Goal: Find specific page/section: Find specific page/section

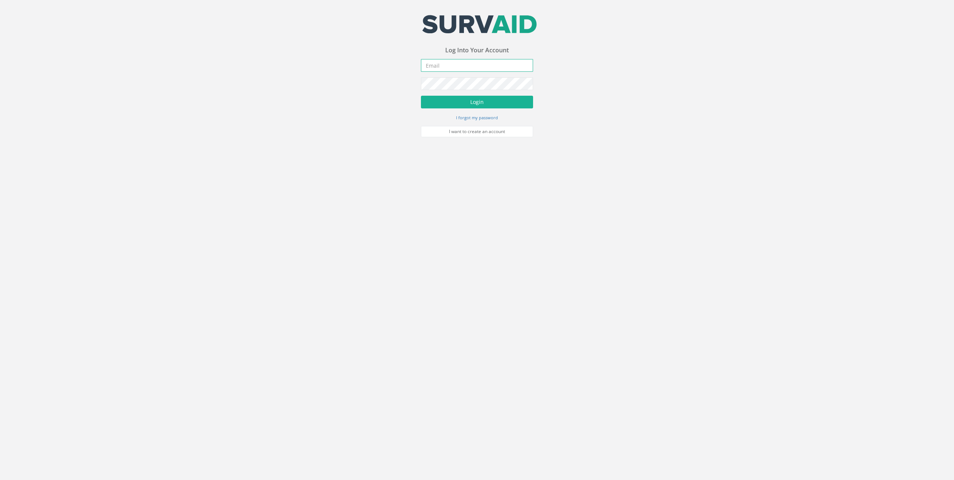
click at [475, 65] on input "email" at bounding box center [477, 65] width 112 height 13
type input "[EMAIL_ADDRESS][DOMAIN_NAME]"
click at [421, 96] on button "Login" at bounding box center [477, 102] width 112 height 13
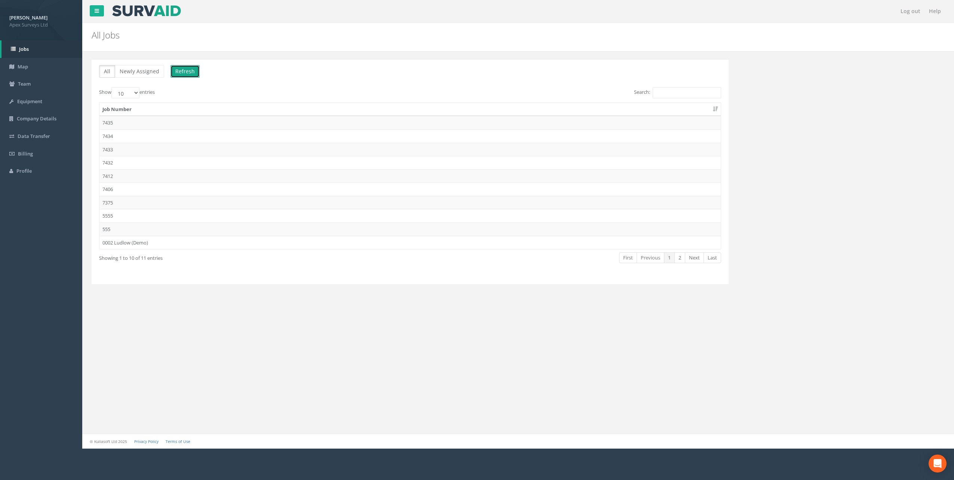
click at [192, 73] on button "Refresh" at bounding box center [184, 71] width 29 height 13
click at [111, 163] on td "7432" at bounding box center [409, 162] width 621 height 13
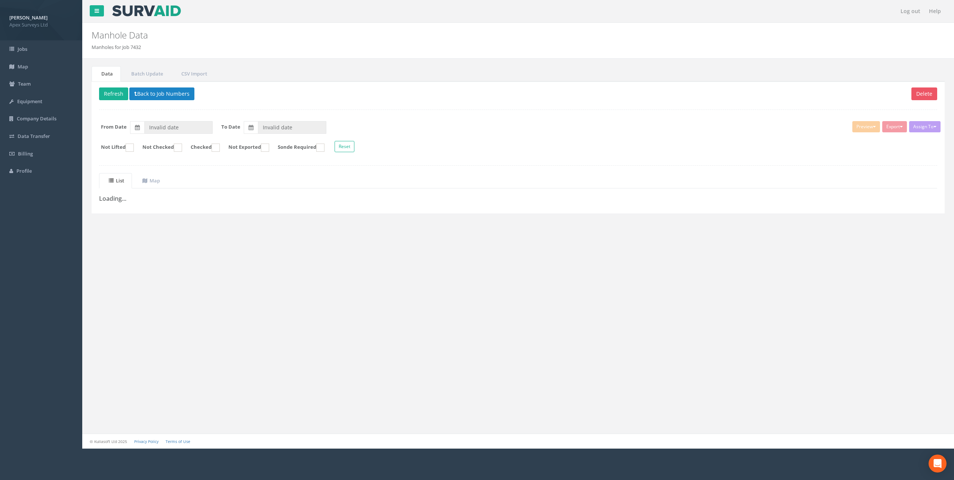
type input "[DATE]"
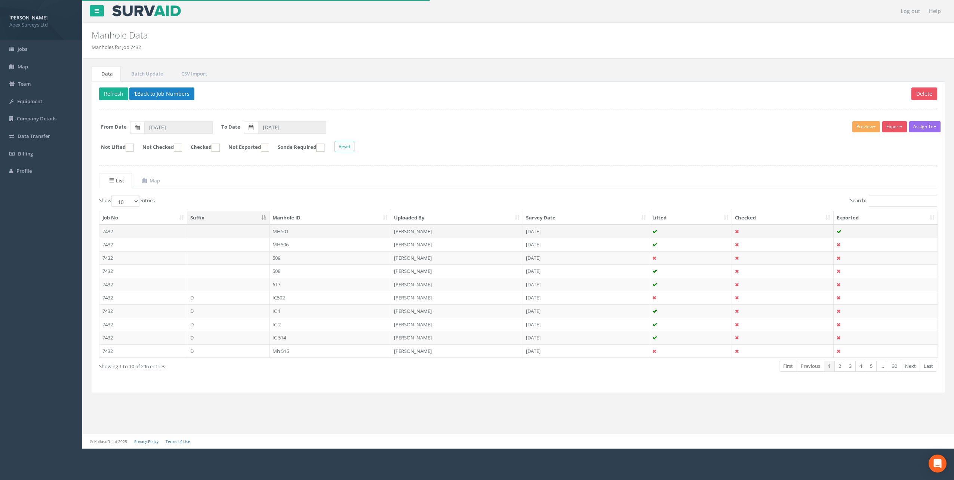
click at [210, 234] on td at bounding box center [228, 231] width 82 height 13
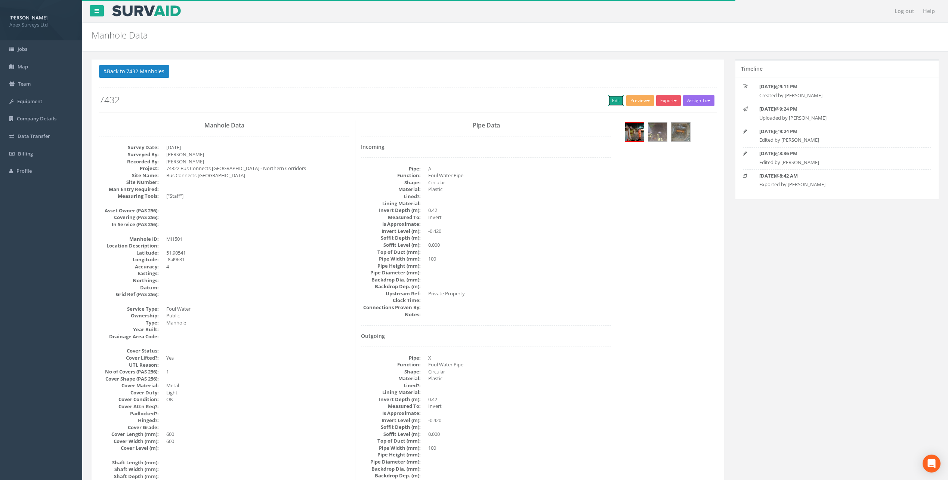
click at [614, 102] on link "Edit" at bounding box center [616, 100] width 16 height 11
click at [147, 72] on button "Back to 7432 Manholes" at bounding box center [134, 71] width 70 height 13
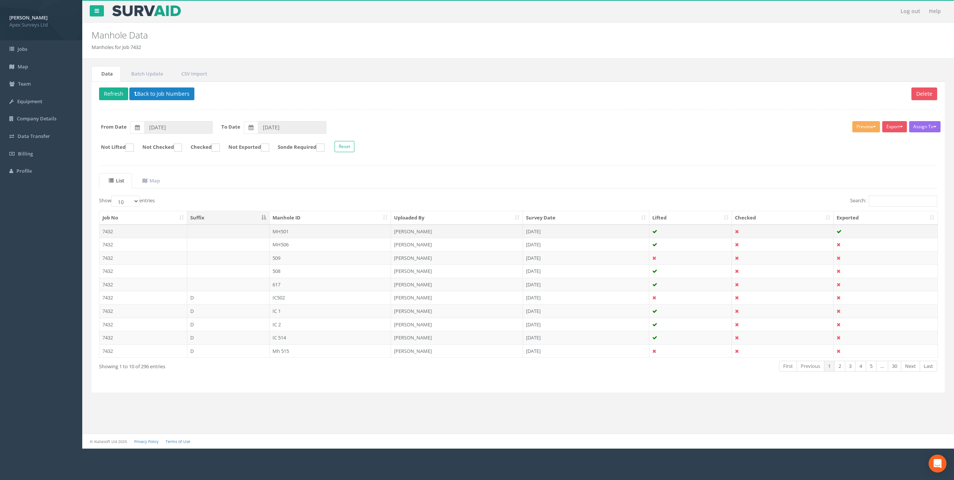
click at [217, 232] on td at bounding box center [228, 231] width 82 height 13
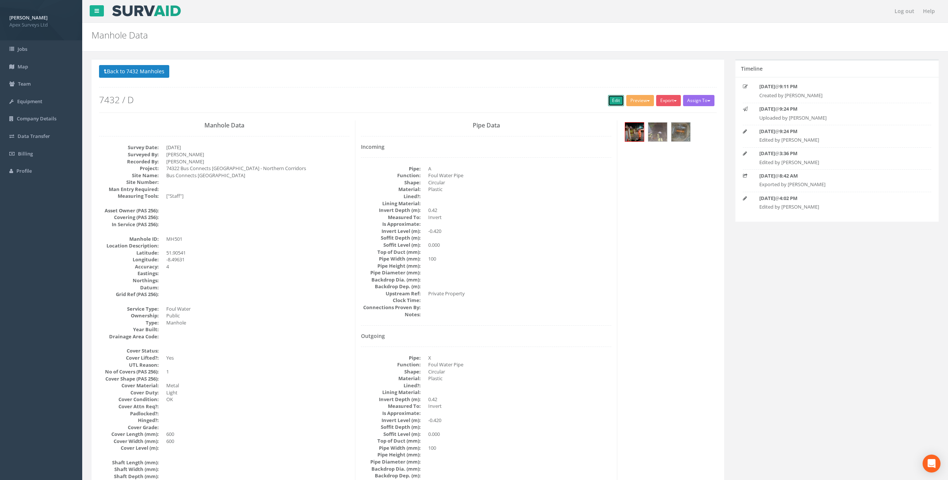
click at [618, 98] on link "Edit" at bounding box center [616, 100] width 16 height 11
click at [136, 71] on button "Back to 7432 Manholes" at bounding box center [134, 71] width 70 height 13
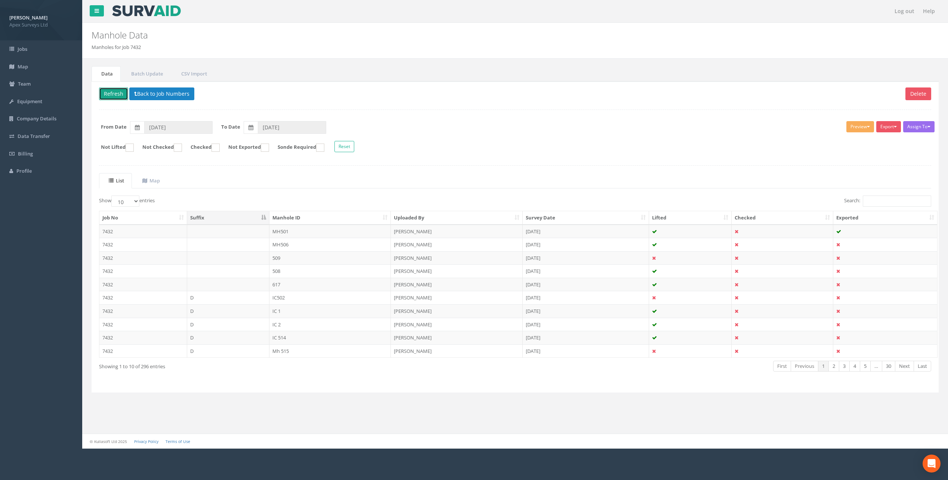
click at [114, 89] on button "Refresh" at bounding box center [113, 93] width 29 height 13
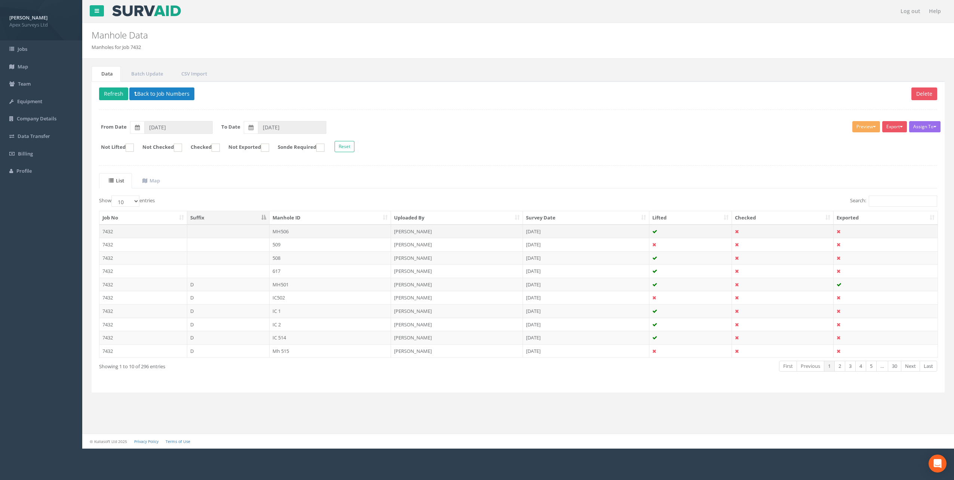
click at [226, 230] on td at bounding box center [228, 231] width 82 height 13
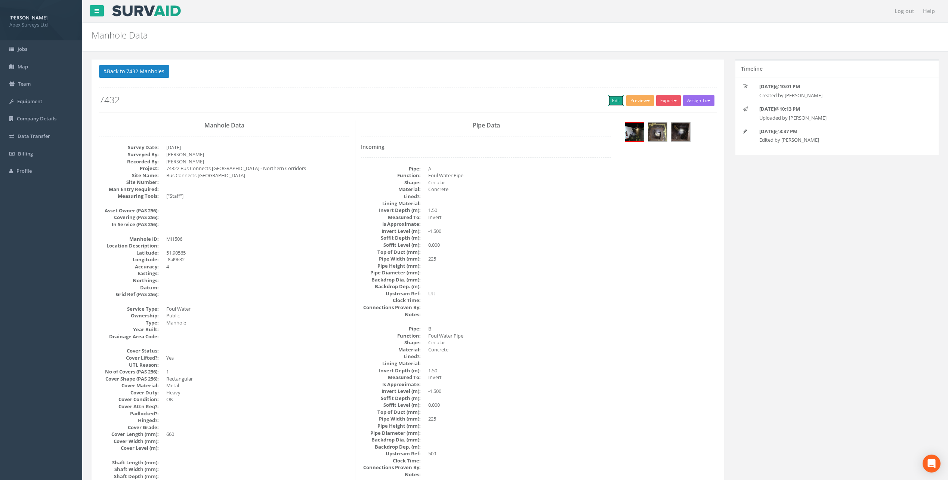
click at [610, 101] on link "Edit" at bounding box center [616, 100] width 16 height 11
click at [123, 67] on button "Back to 7432 Manholes" at bounding box center [134, 71] width 70 height 13
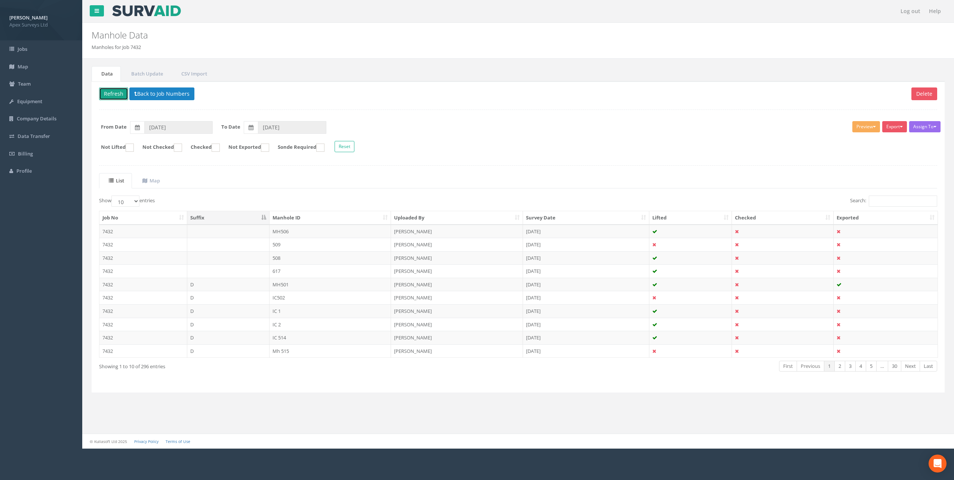
click at [118, 96] on button "Refresh" at bounding box center [113, 93] width 29 height 13
click at [204, 231] on td at bounding box center [228, 231] width 82 height 13
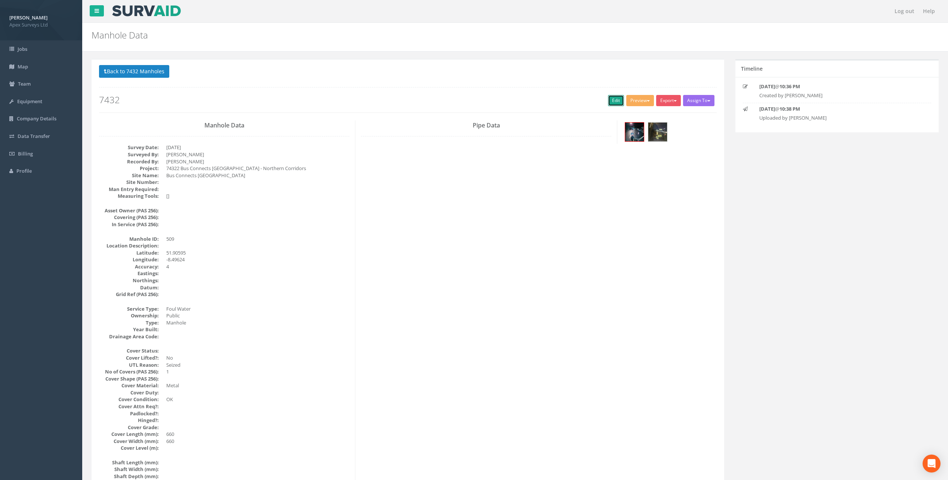
click at [608, 103] on link "Edit" at bounding box center [616, 100] width 16 height 11
click at [155, 69] on button "Back to 7432 Manholes" at bounding box center [134, 71] width 70 height 13
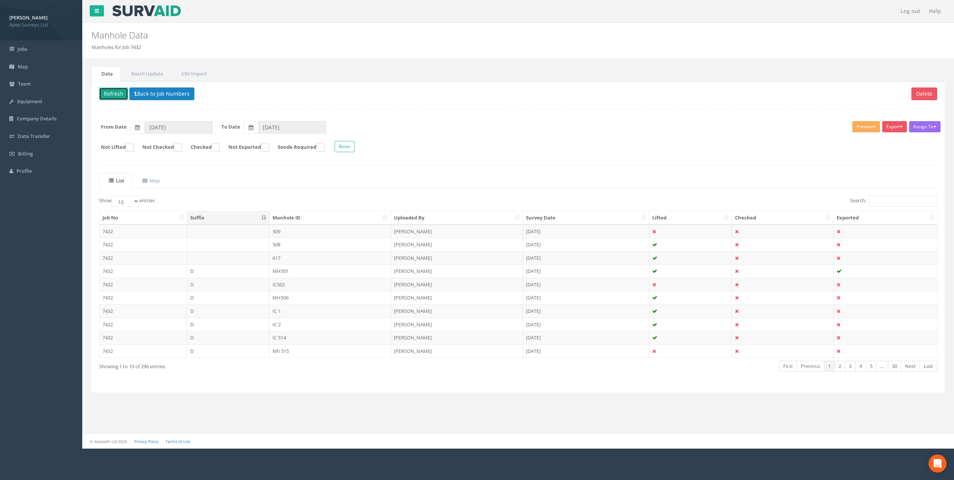
click at [117, 93] on button "Refresh" at bounding box center [113, 93] width 29 height 13
click at [225, 233] on td at bounding box center [228, 231] width 82 height 13
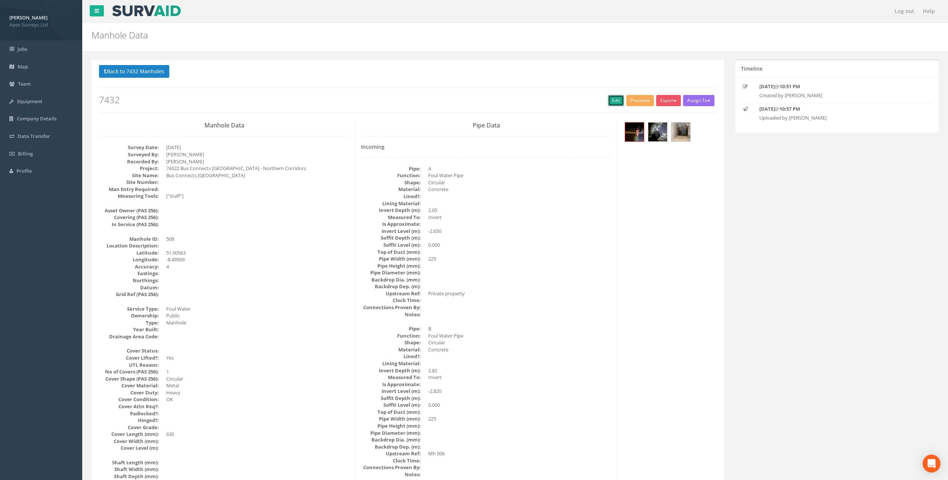
click at [608, 99] on link "Edit" at bounding box center [616, 100] width 16 height 11
click at [151, 77] on button "Back to 7432 Manholes" at bounding box center [134, 71] width 70 height 13
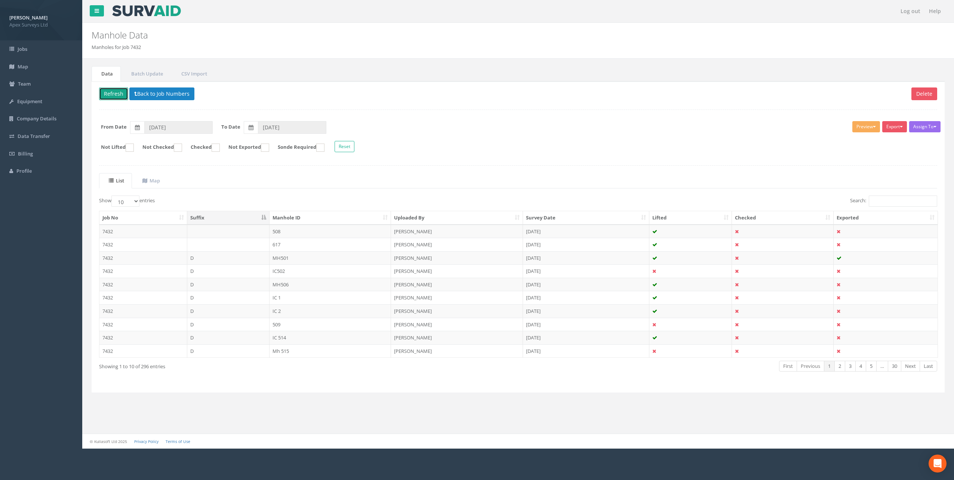
click at [118, 98] on button "Refresh" at bounding box center [113, 93] width 29 height 13
click at [246, 231] on td at bounding box center [228, 231] width 82 height 13
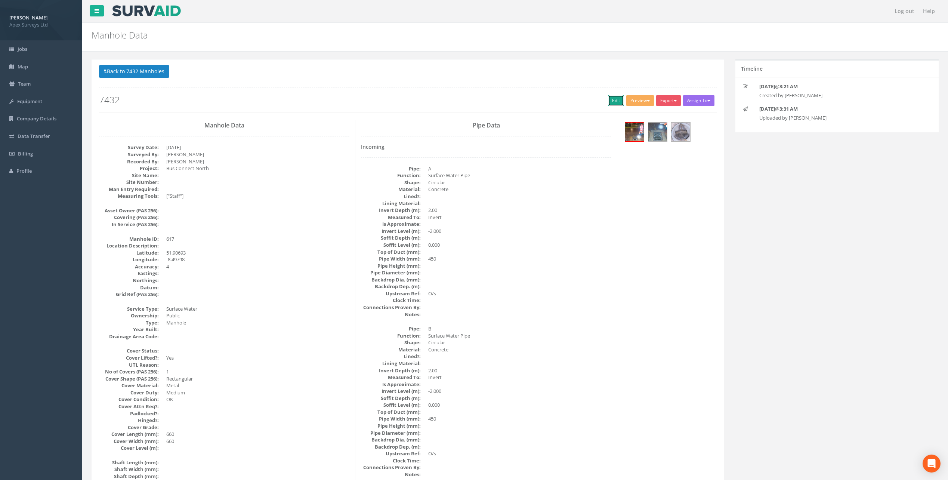
click at [611, 100] on link "Edit" at bounding box center [616, 100] width 16 height 11
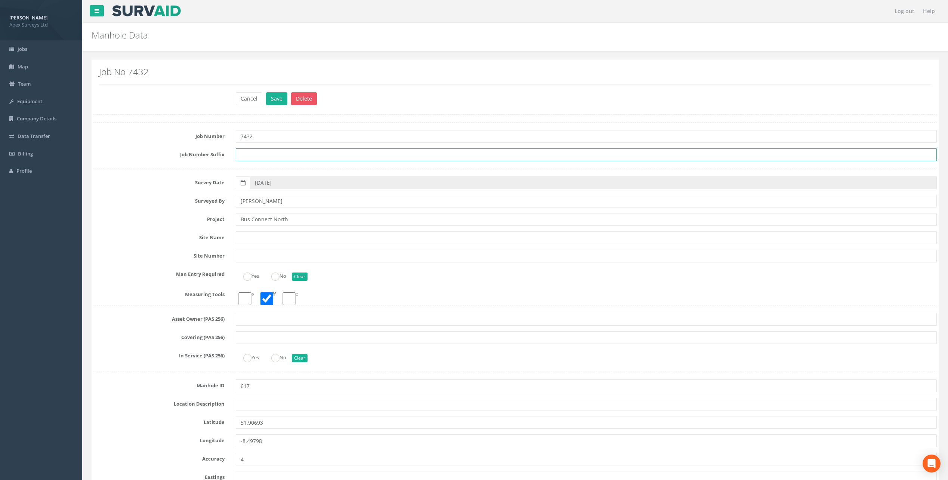
click at [273, 155] on input "text" at bounding box center [586, 154] width 701 height 13
type input "D"
click at [272, 100] on button "Save" at bounding box center [276, 98] width 21 height 13
click at [282, 70] on h2 "Job No 7432" at bounding box center [515, 72] width 832 height 10
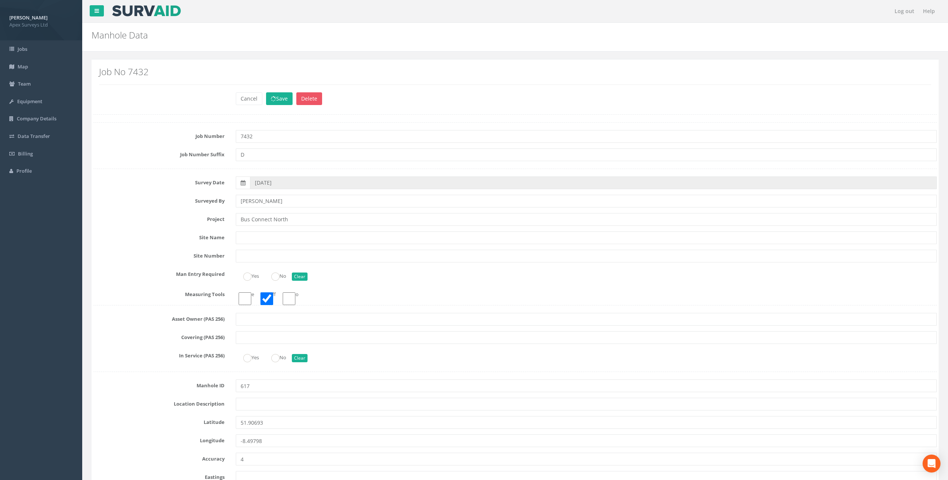
click at [281, 69] on h2 "Job No 7432" at bounding box center [515, 72] width 832 height 10
click at [281, 68] on h2 "Job No 7432" at bounding box center [515, 72] width 832 height 10
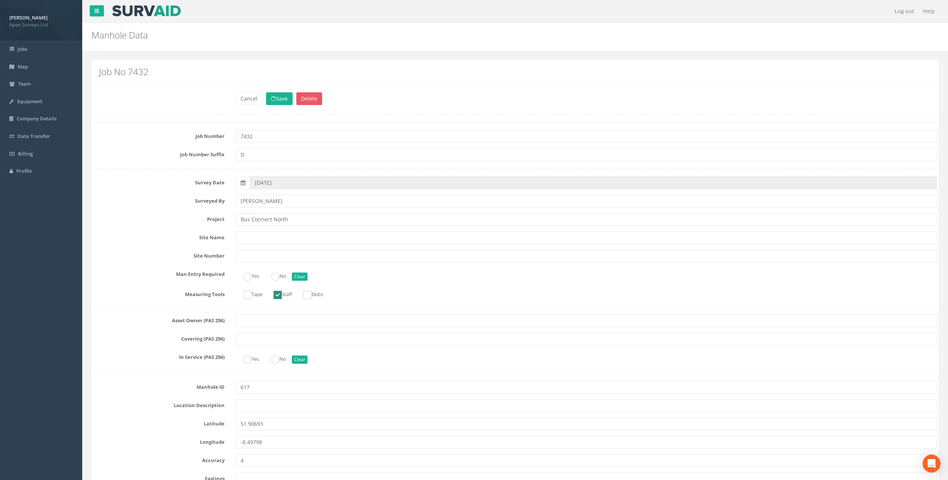
click at [282, 68] on h2 "Job No 7432" at bounding box center [515, 72] width 832 height 10
click at [282, 71] on h2 "Job No 7432" at bounding box center [515, 72] width 832 height 10
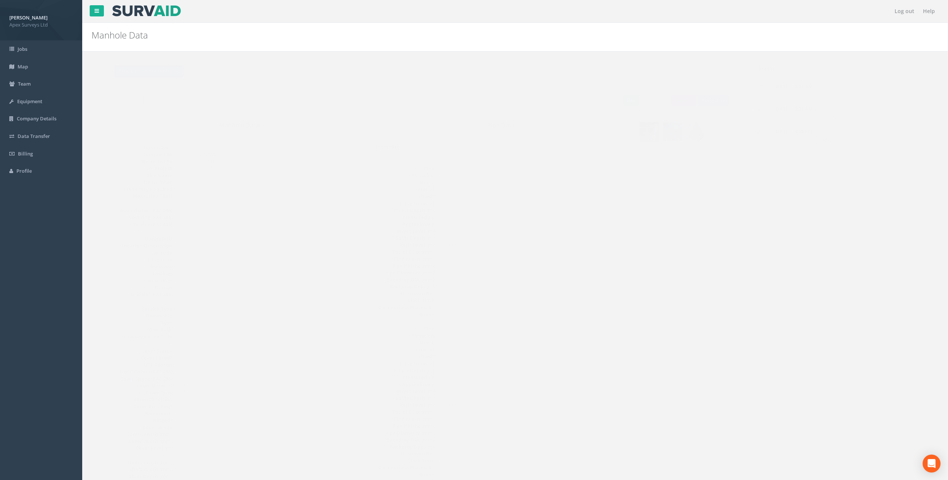
click at [136, 72] on button "Back to 7432 Manholes" at bounding box center [134, 71] width 70 height 13
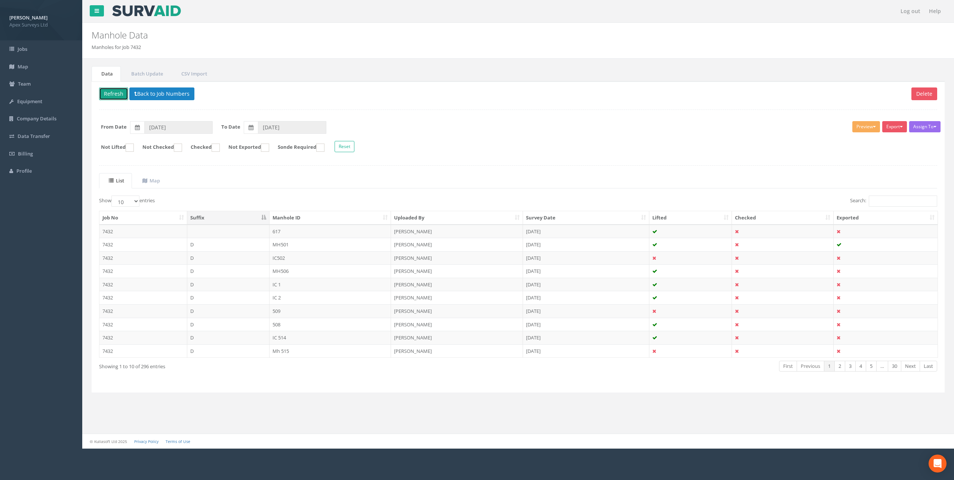
click at [113, 93] on button "Refresh" at bounding box center [113, 93] width 29 height 13
click at [234, 219] on th "Suffix" at bounding box center [228, 217] width 82 height 13
click at [224, 232] on td "MH" at bounding box center [227, 231] width 81 height 13
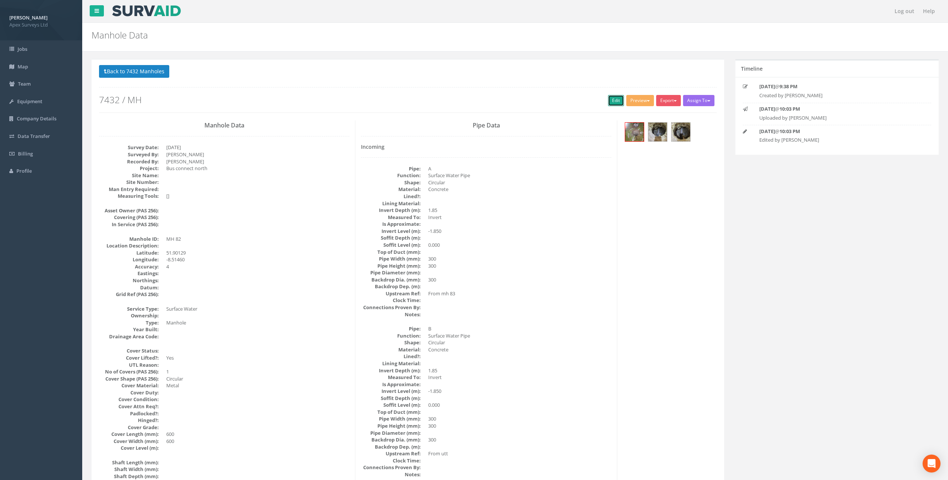
click at [617, 101] on link "Edit" at bounding box center [616, 100] width 16 height 11
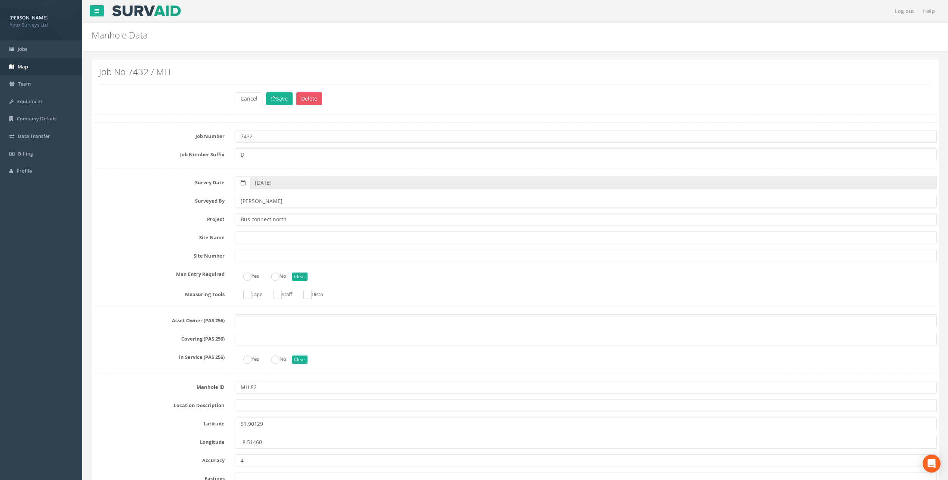
drag, startPoint x: 69, startPoint y: 69, endPoint x: 106, endPoint y: 72, distance: 37.1
click at [107, 69] on h2 "Job No 7432 / MH" at bounding box center [515, 72] width 832 height 10
click at [106, 72] on h2 "Job No 7432 / MH" at bounding box center [515, 72] width 832 height 10
drag, startPoint x: 106, startPoint y: 72, endPoint x: 181, endPoint y: 72, distance: 74.4
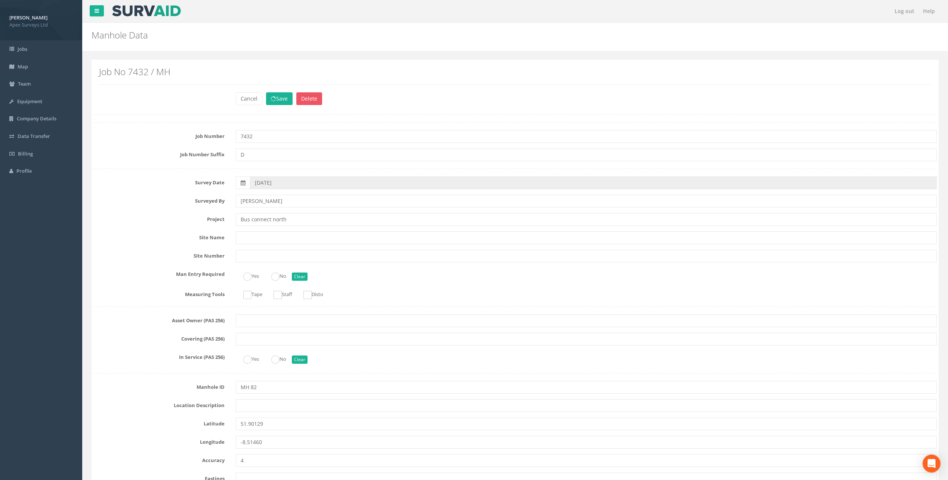
click at [181, 72] on h2 "Job No 7432 / MH" at bounding box center [515, 72] width 832 height 10
drag, startPoint x: 181, startPoint y: 72, endPoint x: 162, endPoint y: 73, distance: 18.7
click at [162, 73] on h2 "Job No 7432 / MH" at bounding box center [515, 72] width 832 height 10
drag, startPoint x: 162, startPoint y: 73, endPoint x: 106, endPoint y: 73, distance: 56.0
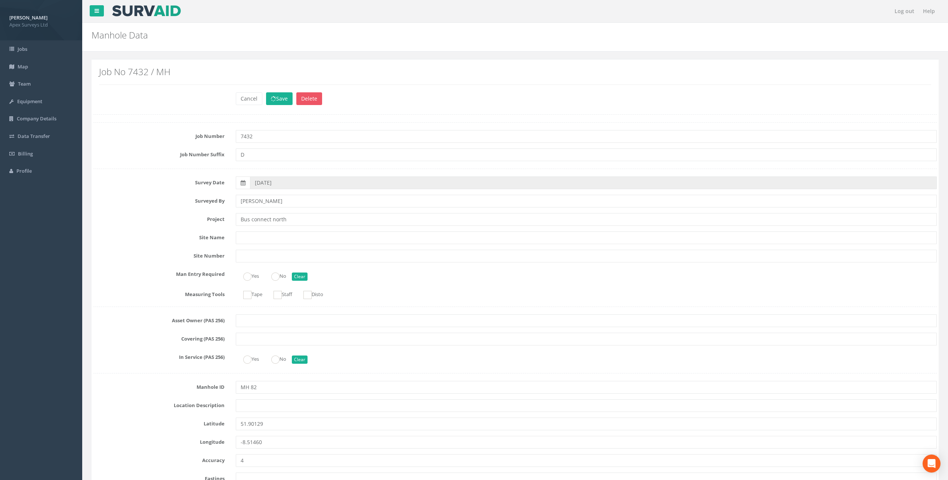
click at [106, 73] on h2 "Job No 7432 / MH" at bounding box center [515, 72] width 832 height 10
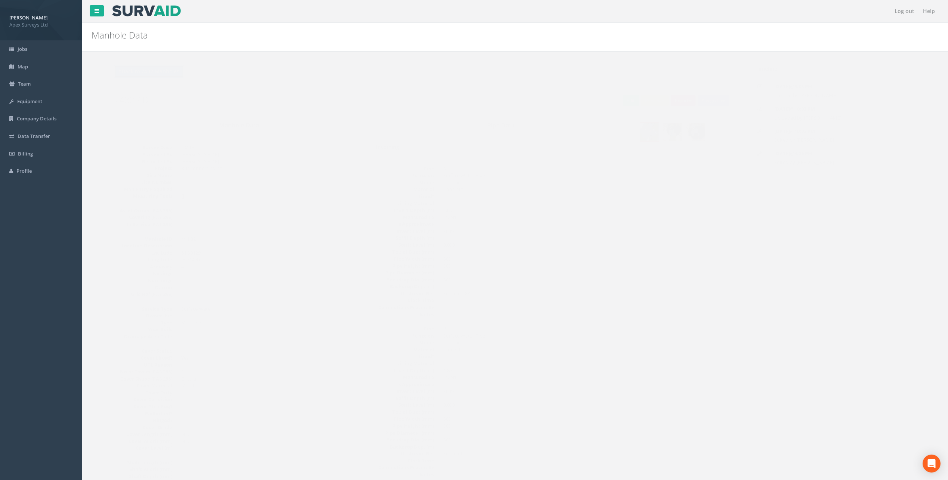
click at [116, 69] on button "Back to 7432 Manholes" at bounding box center [134, 71] width 70 height 13
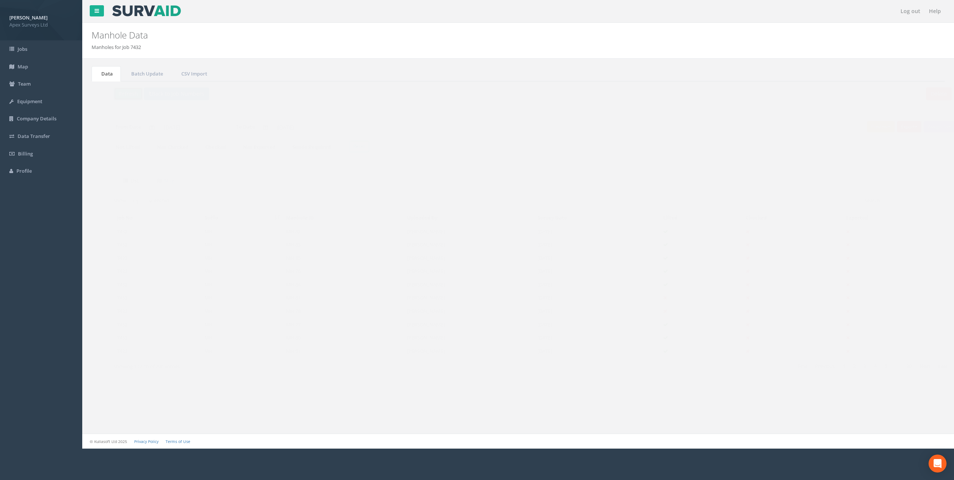
click at [117, 92] on button "Refresh" at bounding box center [113, 93] width 29 height 13
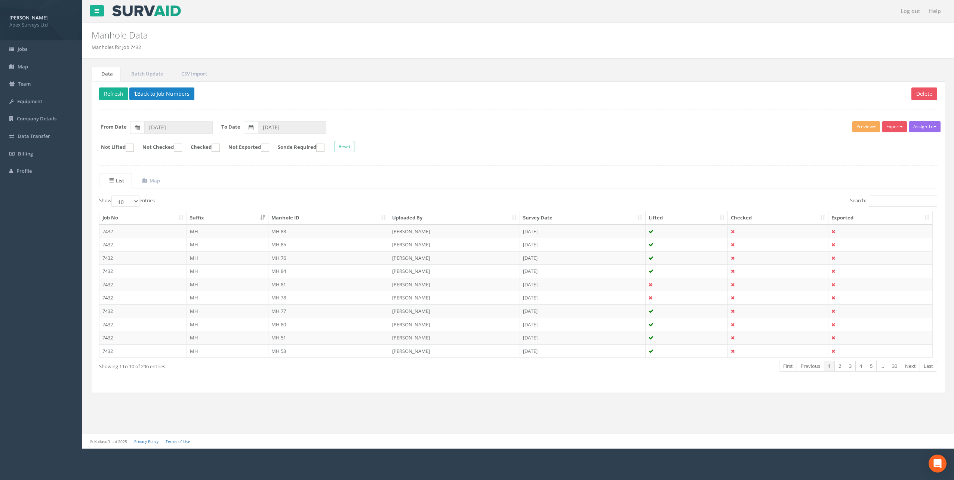
click at [219, 228] on td "MH" at bounding box center [227, 231] width 81 height 13
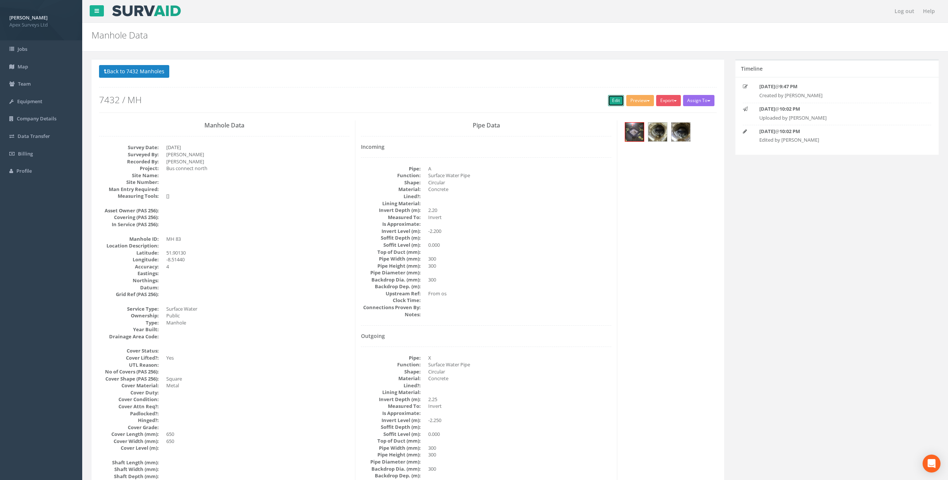
click at [611, 101] on link "Edit" at bounding box center [616, 100] width 16 height 11
click at [153, 71] on button "Back to 7432 Manholes" at bounding box center [134, 71] width 70 height 13
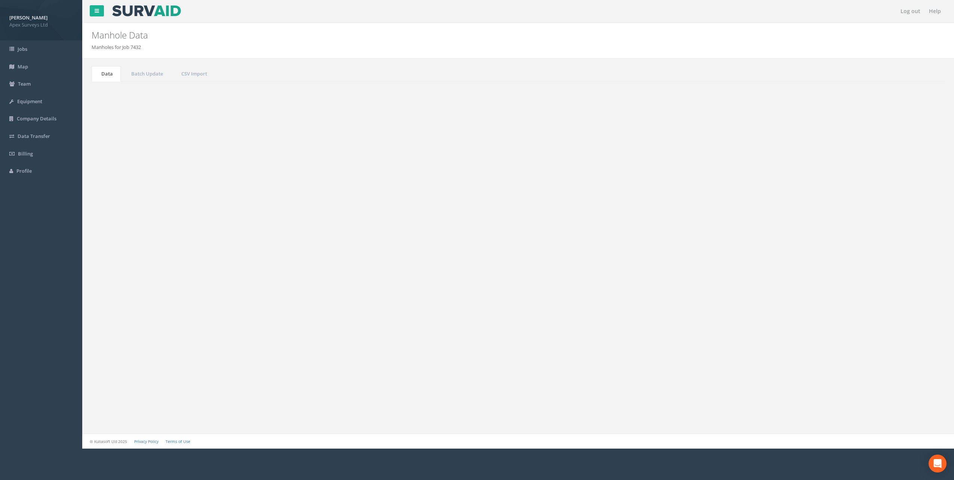
click at [112, 95] on button "Refresh" at bounding box center [113, 93] width 29 height 13
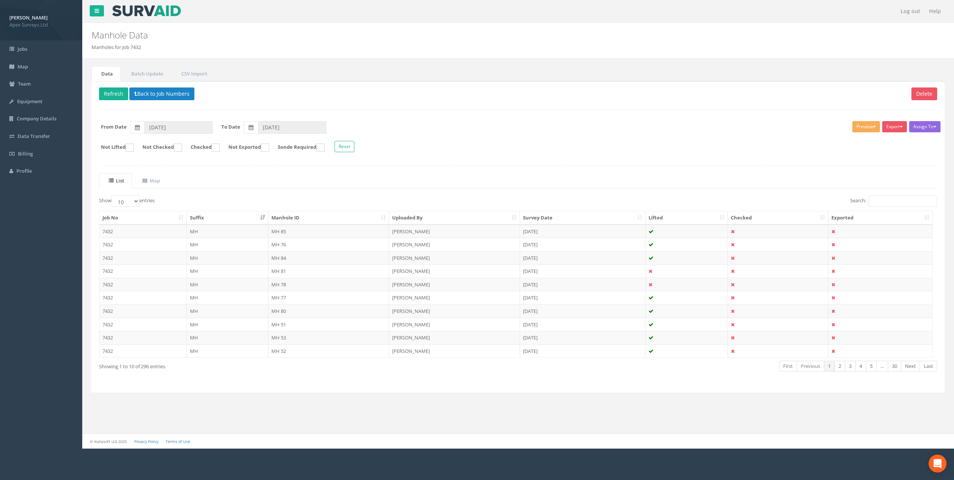
click at [937, 129] on button "Assign To" at bounding box center [924, 126] width 31 height 11
click at [872, 128] on button "Preview" at bounding box center [866, 126] width 28 height 11
click at [900, 126] on button "Export" at bounding box center [894, 126] width 25 height 11
click at [752, 133] on form "From Date [DATE] To Date [DATE]" at bounding box center [517, 127] width 849 height 13
click at [712, 145] on form "Not Lifted Not Checked Checked Not Exported Sonde Required Reset" at bounding box center [517, 147] width 849 height 13
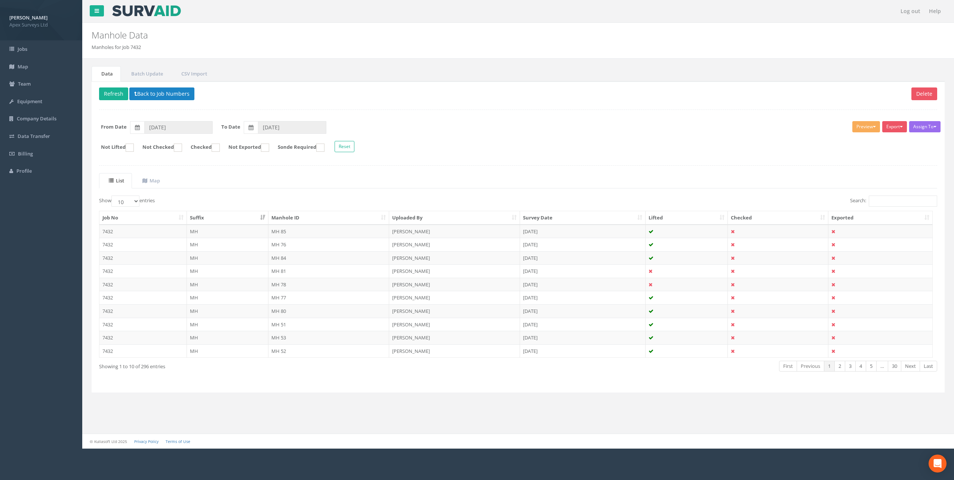
drag, startPoint x: 708, startPoint y: 155, endPoint x: 704, endPoint y: 148, distance: 7.9
click at [704, 148] on div "Assign To No Companies Added Export Heathrow United Utilities SurvAid IC SurvAi…" at bounding box center [517, 137] width 849 height 41
click at [705, 150] on form "Not Lifted Not Checked Checked Not Exported Sonde Required Reset" at bounding box center [517, 147] width 849 height 13
click at [709, 156] on div "Assign To No Companies Added Export Heathrow United Utilities SurvAid IC SurvAi…" at bounding box center [517, 137] width 849 height 41
click at [159, 72] on link "Batch Update" at bounding box center [145, 73] width 49 height 15
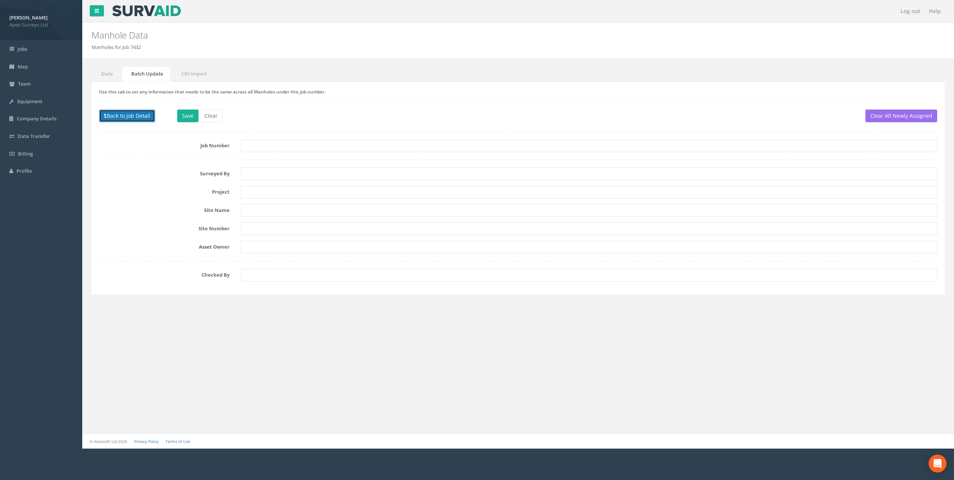
click at [113, 112] on button "Back to Job Detail" at bounding box center [127, 115] width 56 height 13
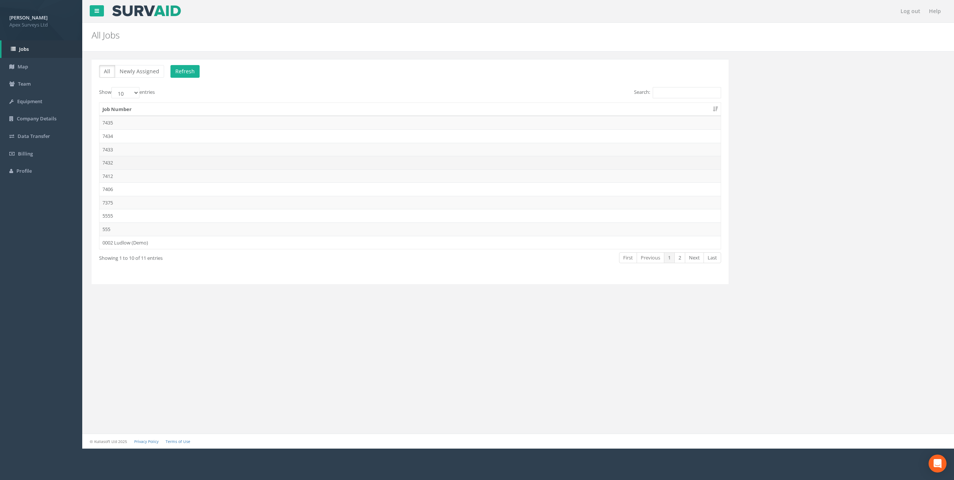
click at [122, 161] on td "7432" at bounding box center [409, 162] width 621 height 13
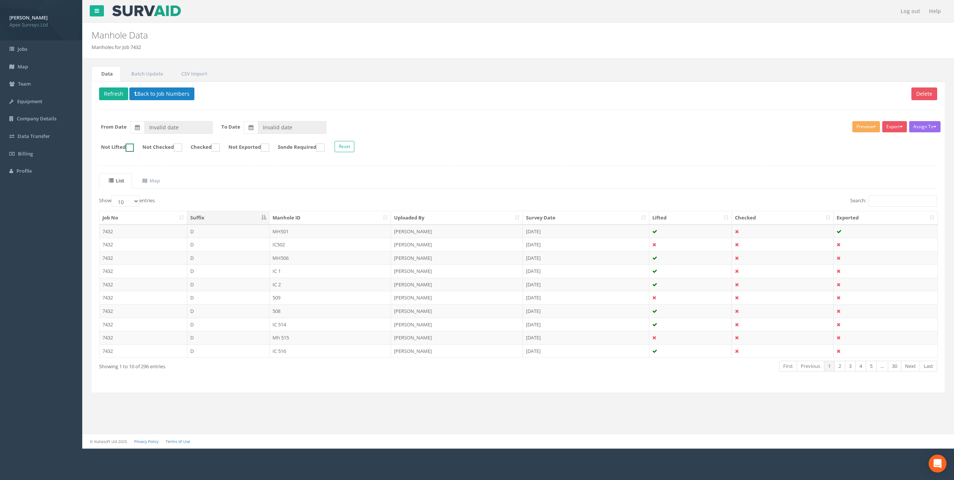
type input "[DATE]"
click at [268, 214] on th "Suffix" at bounding box center [228, 217] width 82 height 13
click at [214, 231] on td "MH" at bounding box center [227, 231] width 81 height 13
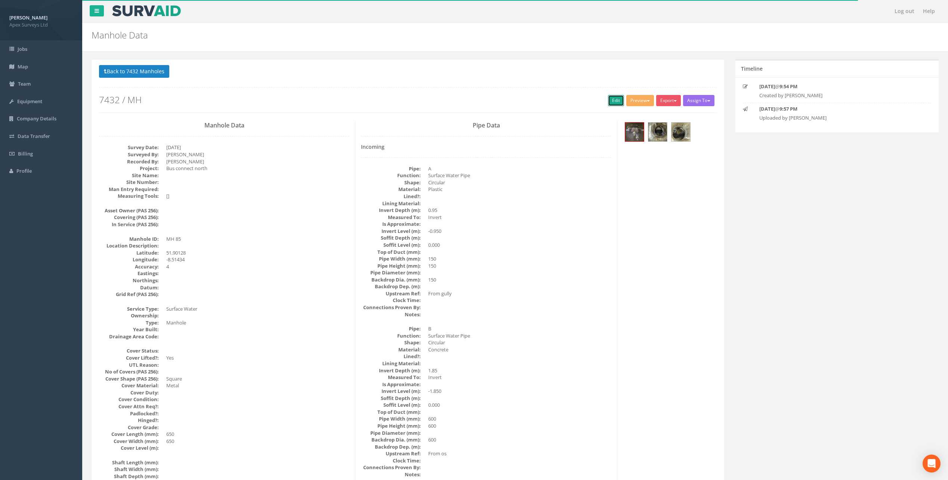
click at [610, 102] on link "Edit" at bounding box center [616, 100] width 16 height 11
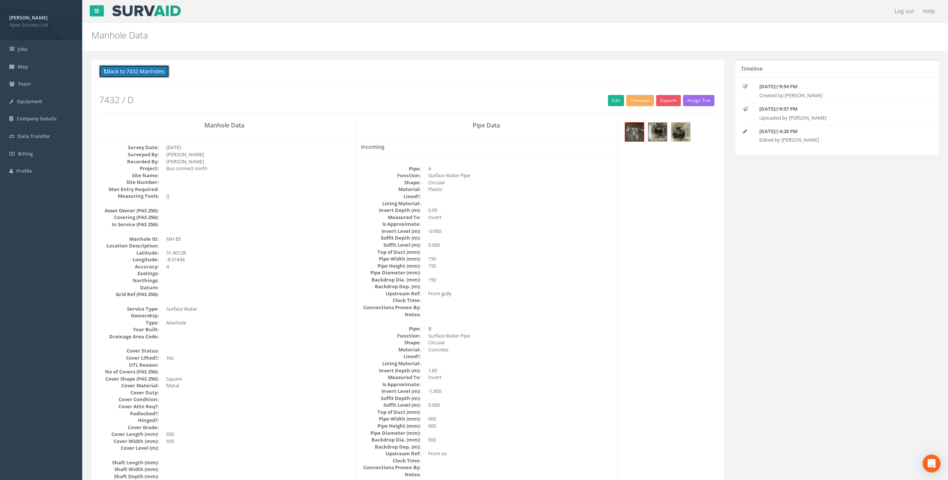
click at [137, 74] on button "Back to 7432 Manholes" at bounding box center [134, 71] width 70 height 13
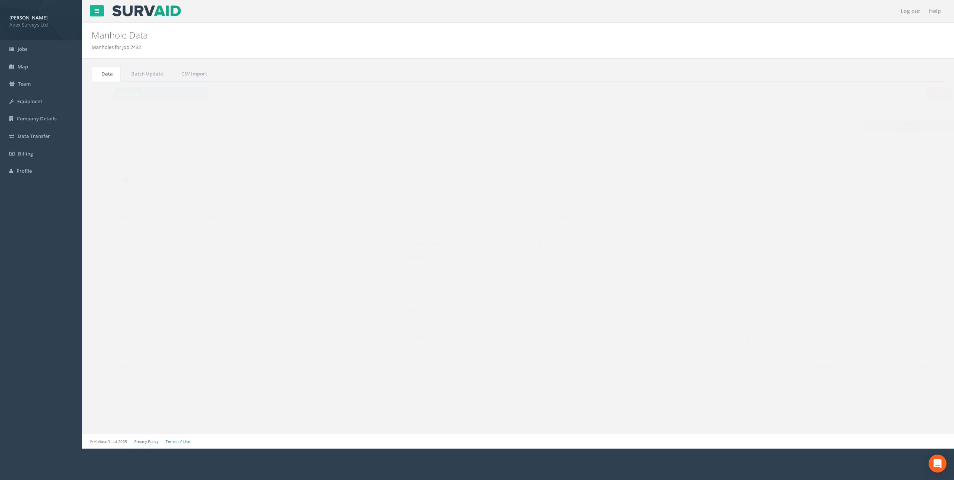
click at [112, 94] on button "Refresh" at bounding box center [113, 93] width 29 height 13
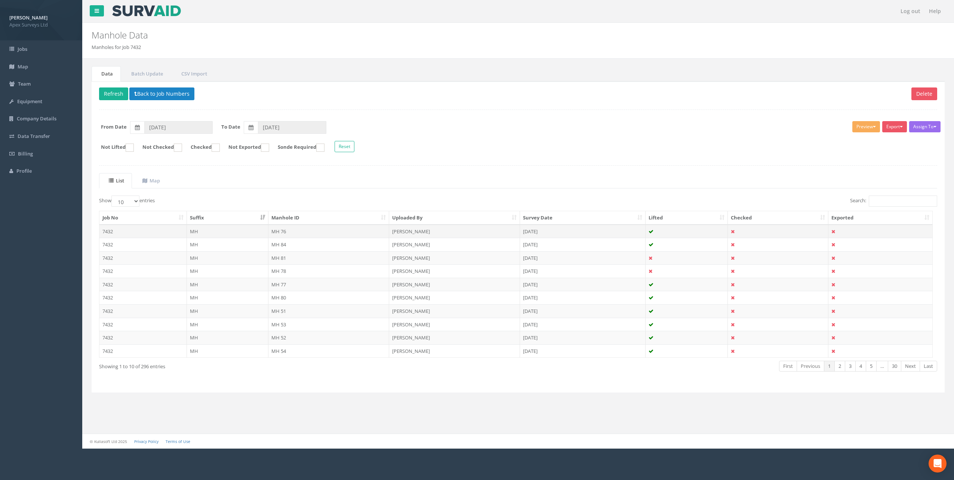
click at [222, 228] on td "MH" at bounding box center [227, 231] width 81 height 13
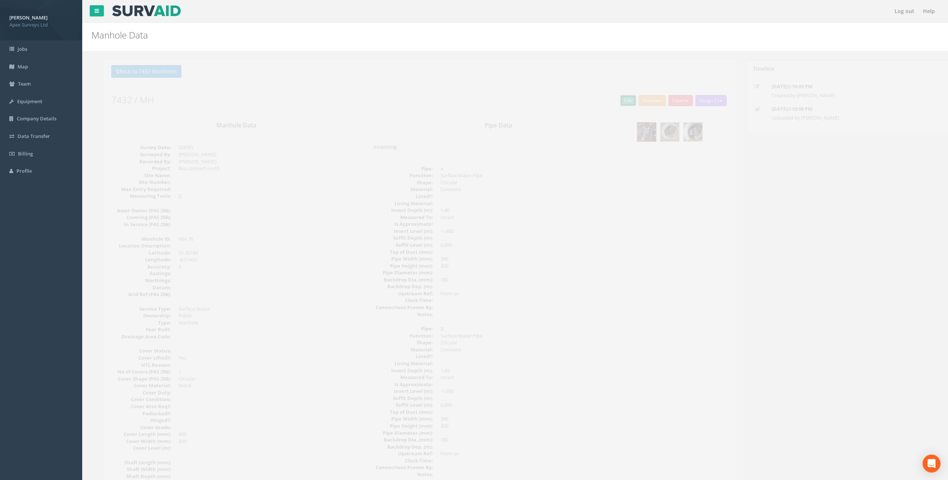
click at [611, 101] on link "Edit" at bounding box center [616, 100] width 16 height 11
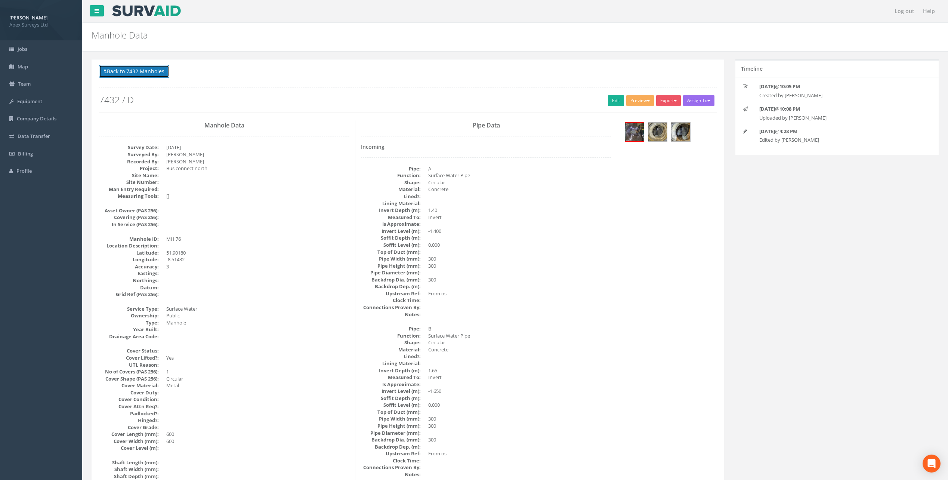
click at [109, 74] on button "Back to 7432 Manholes" at bounding box center [134, 71] width 70 height 13
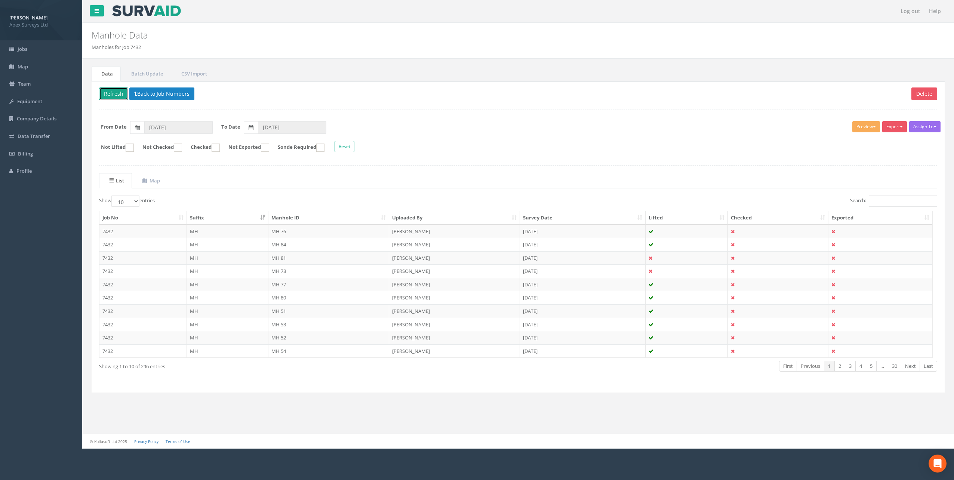
click at [105, 92] on button "Refresh" at bounding box center [113, 93] width 29 height 13
click at [211, 230] on td "MH" at bounding box center [227, 231] width 81 height 13
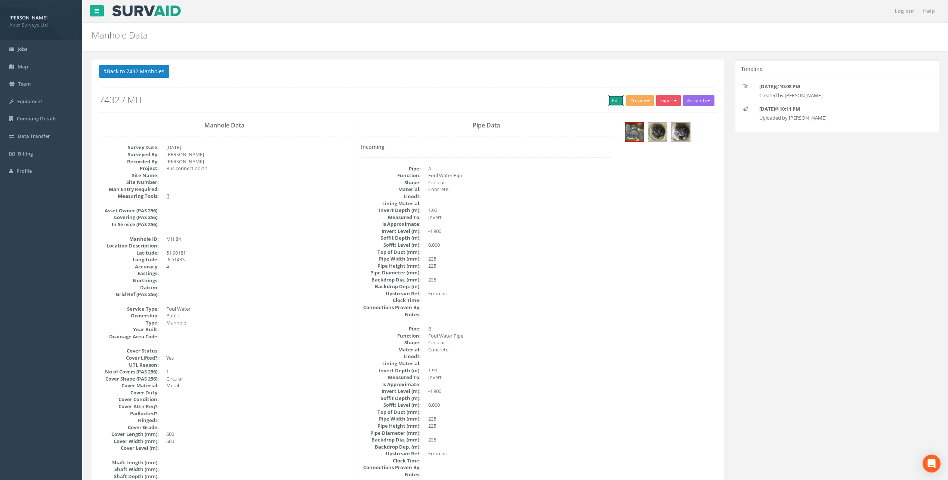
click at [608, 102] on link "Edit" at bounding box center [616, 100] width 16 height 11
click at [151, 74] on button "Back to 7432 Manholes" at bounding box center [134, 71] width 70 height 13
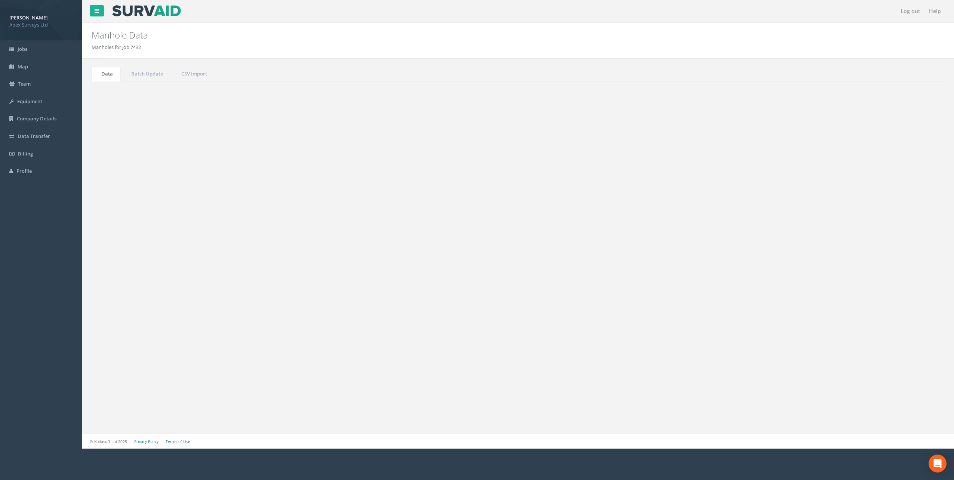
click at [113, 92] on button "Refresh" at bounding box center [113, 93] width 29 height 13
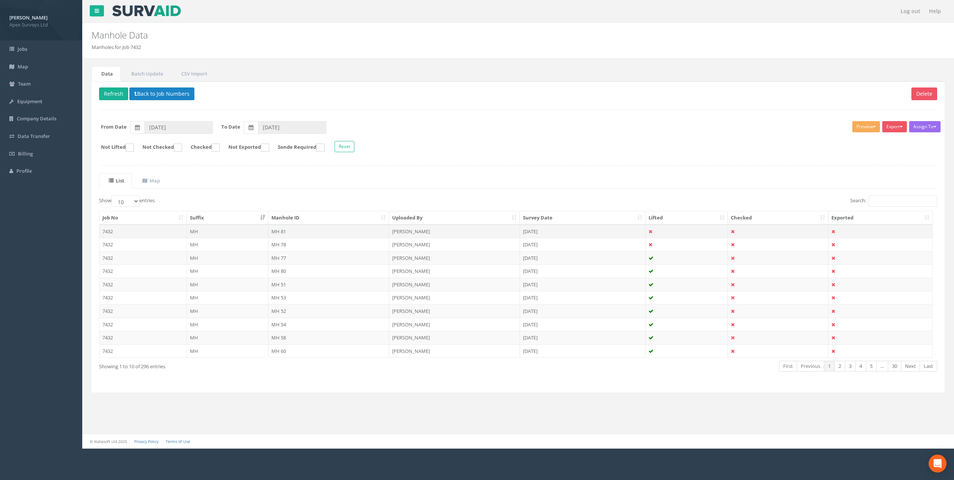
click at [198, 229] on td "MH" at bounding box center [227, 231] width 81 height 13
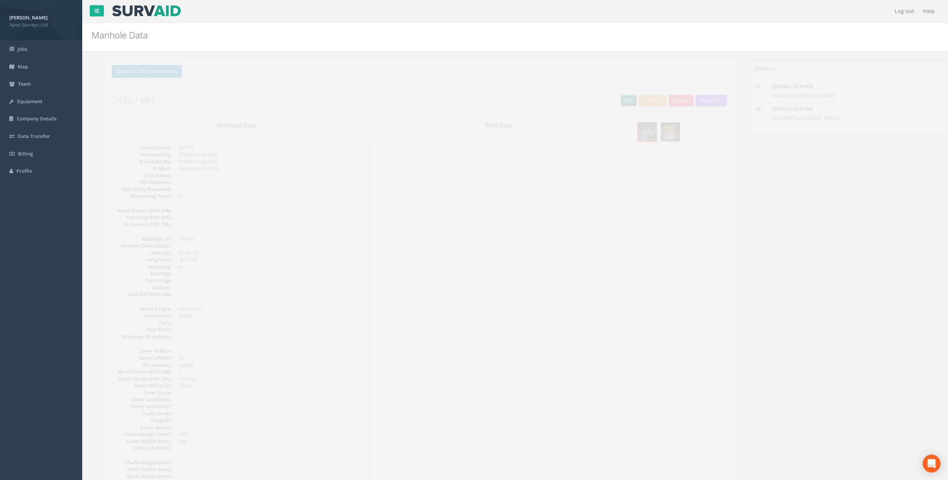
click at [609, 100] on link "Edit" at bounding box center [616, 100] width 16 height 11
click at [144, 70] on button "Back to 7432 Manholes" at bounding box center [134, 71] width 70 height 13
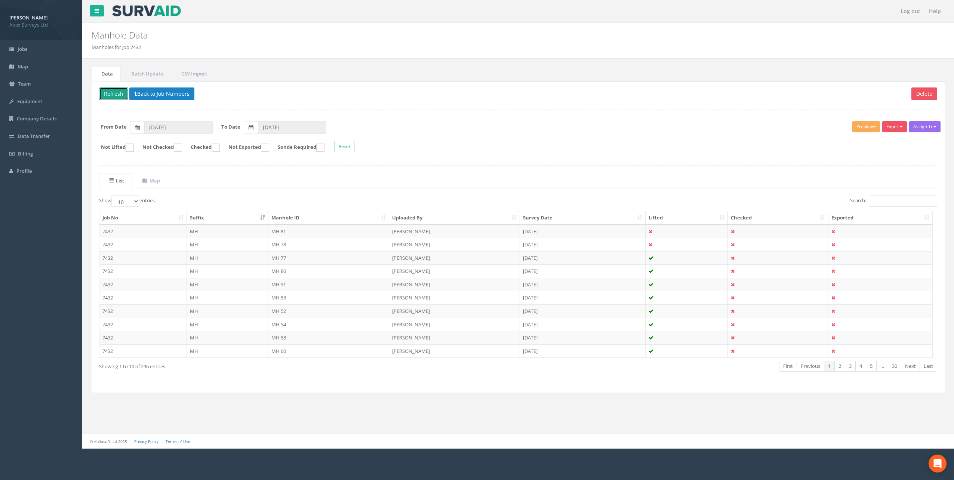
click at [121, 96] on button "Refresh" at bounding box center [113, 93] width 29 height 13
click at [207, 235] on td "MH" at bounding box center [227, 231] width 81 height 13
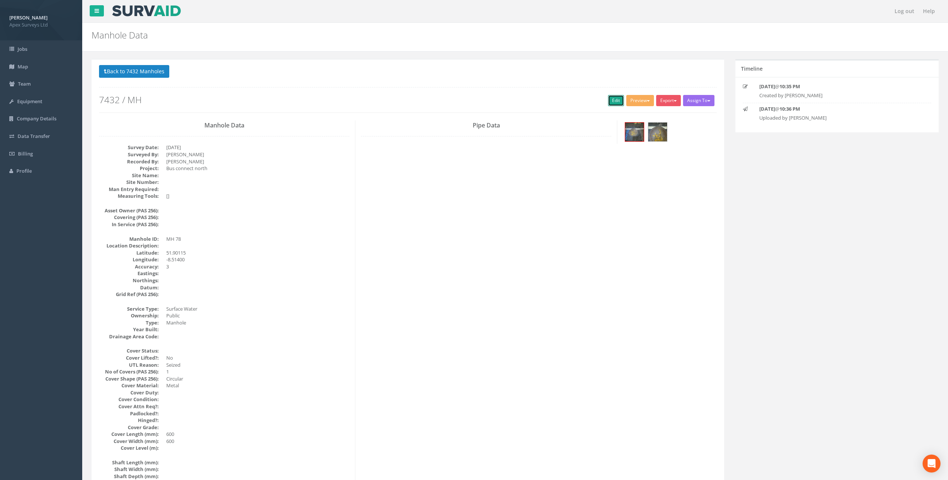
click at [612, 101] on link "Edit" at bounding box center [616, 100] width 16 height 11
click at [165, 75] on button "Back to 7432 Manholes" at bounding box center [134, 71] width 70 height 13
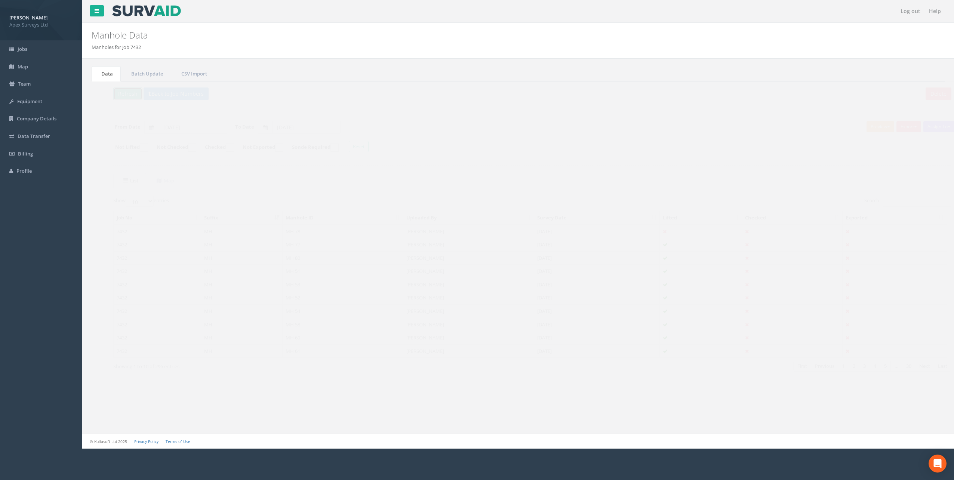
click at [108, 92] on button "Refresh" at bounding box center [113, 93] width 29 height 13
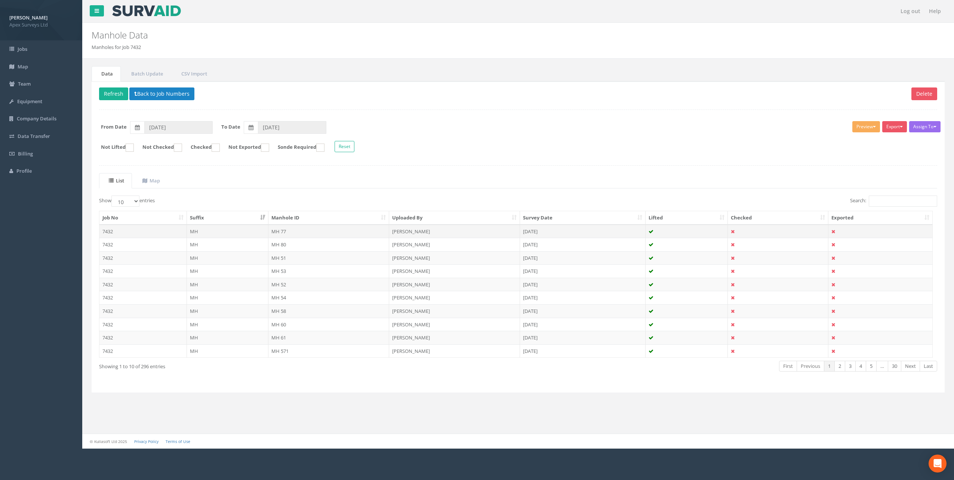
click at [262, 231] on td "MH" at bounding box center [227, 231] width 81 height 13
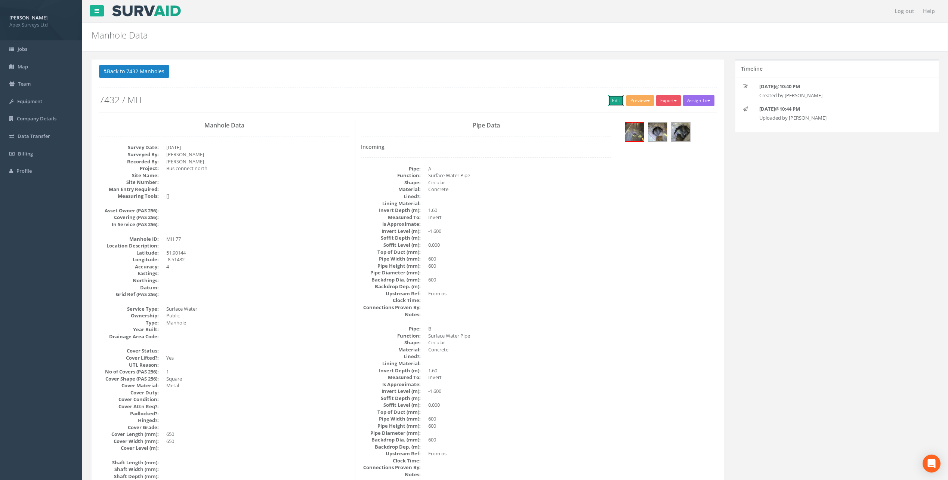
click at [615, 101] on link "Edit" at bounding box center [616, 100] width 16 height 11
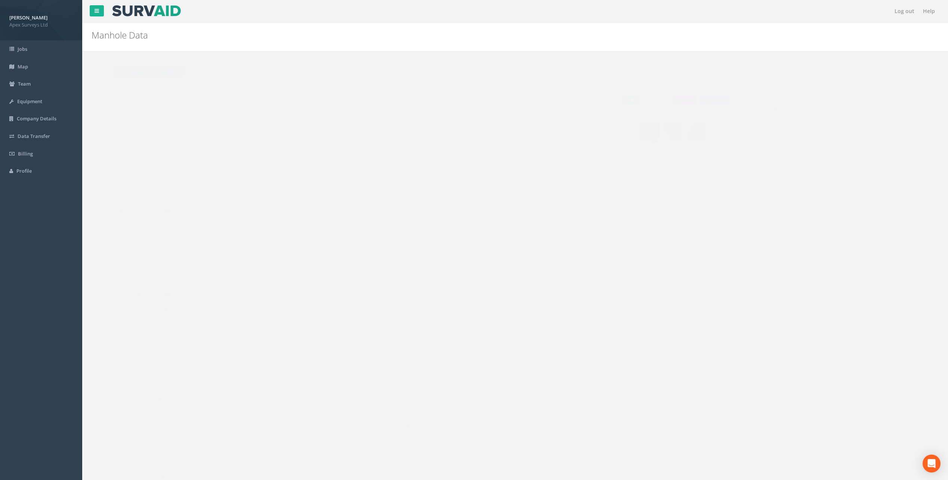
click at [145, 69] on button "Back to 7432 Manholes" at bounding box center [134, 71] width 70 height 13
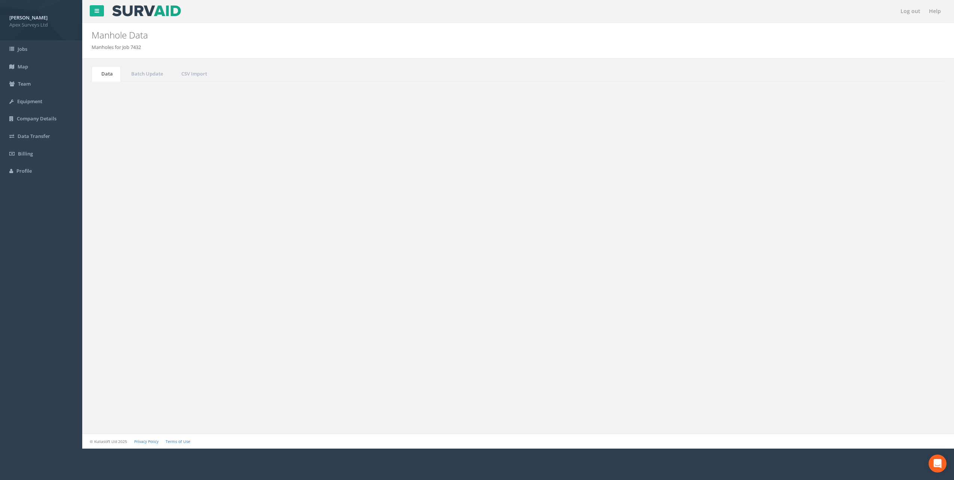
click at [164, 98] on button "Back to Job Numbers" at bounding box center [161, 93] width 65 height 13
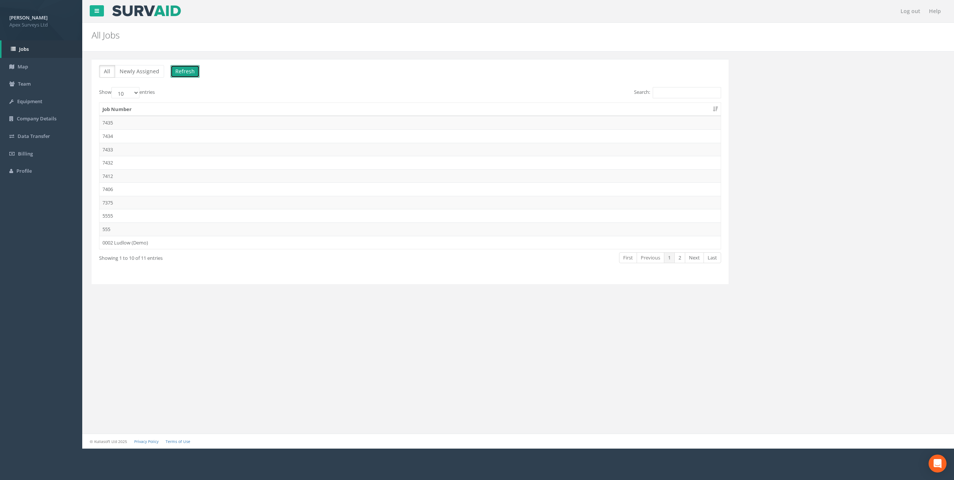
click at [180, 71] on button "Refresh" at bounding box center [184, 71] width 29 height 13
click at [28, 67] on link "Map" at bounding box center [41, 67] width 82 height 18
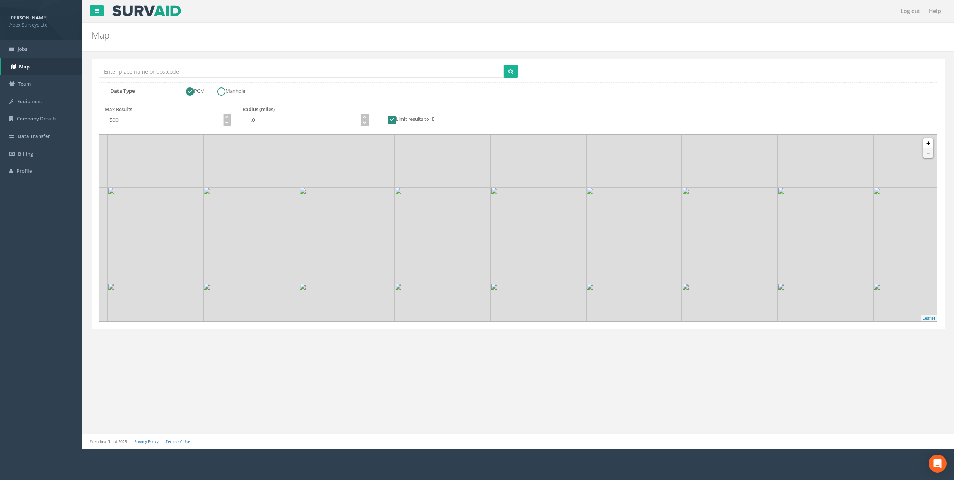
click at [244, 89] on label "Manhole" at bounding box center [227, 91] width 35 height 8
radio input "false"
radio input "true"
click at [369, 71] on input "Location Search Box" at bounding box center [301, 71] width 404 height 13
click at [194, 68] on input "Location Search Box" at bounding box center [301, 71] width 404 height 13
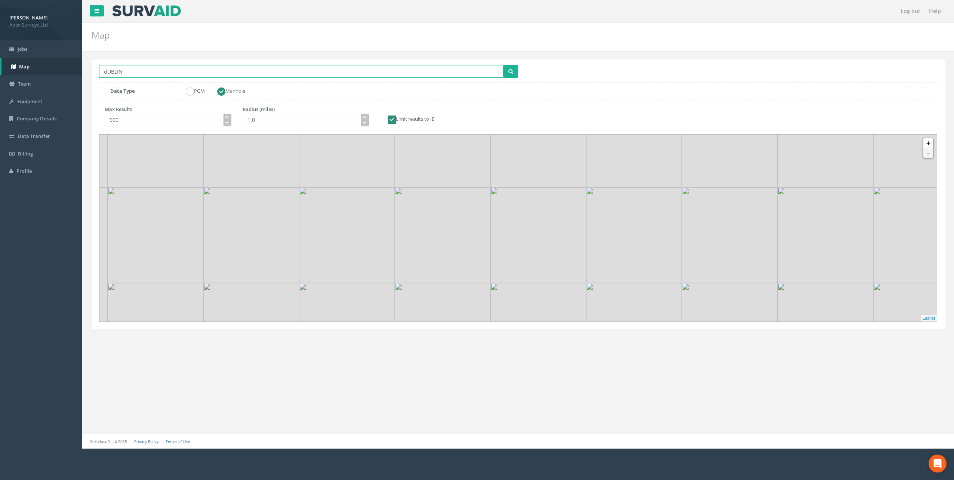
click at [503, 65] on button "submit" at bounding box center [510, 71] width 15 height 13
drag, startPoint x: 145, startPoint y: 75, endPoint x: -26, endPoint y: 78, distance: 170.8
click at [0, 78] on html "[PERSON_NAME] Apex Surveys Ltd Logout S Jobs Map Team Equipment Company Details…" at bounding box center [477, 240] width 954 height 480
type input "[GEOGRAPHIC_DATA]"
click at [509, 72] on icon "submit" at bounding box center [510, 71] width 5 height 5
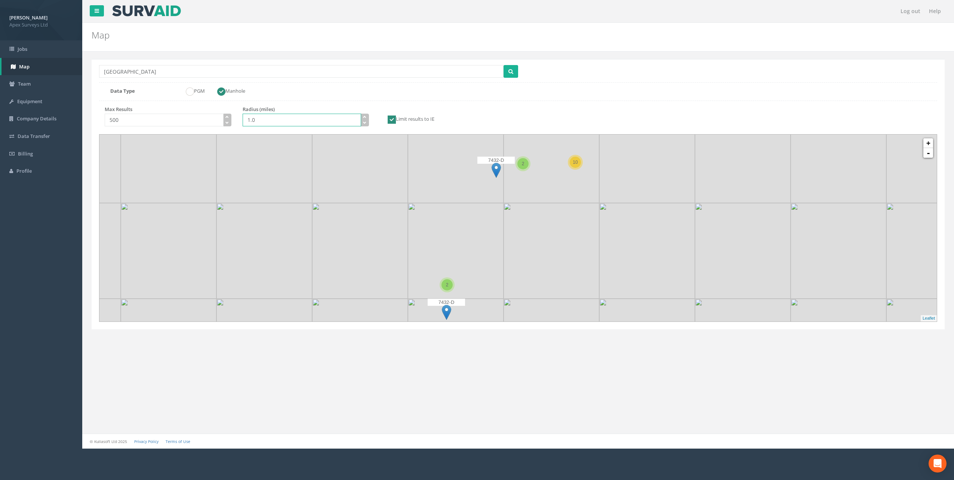
drag, startPoint x: 306, startPoint y: 121, endPoint x: 109, endPoint y: 123, distance: 197.3
click at [109, 123] on div "Max Results 500 Radius (miles) 1.0 Limit results to IE" at bounding box center [305, 118] width 424 height 24
type input "30.0"
click at [513, 73] on icon "submit" at bounding box center [510, 71] width 5 height 5
drag, startPoint x: 442, startPoint y: 235, endPoint x: 278, endPoint y: 174, distance: 174.6
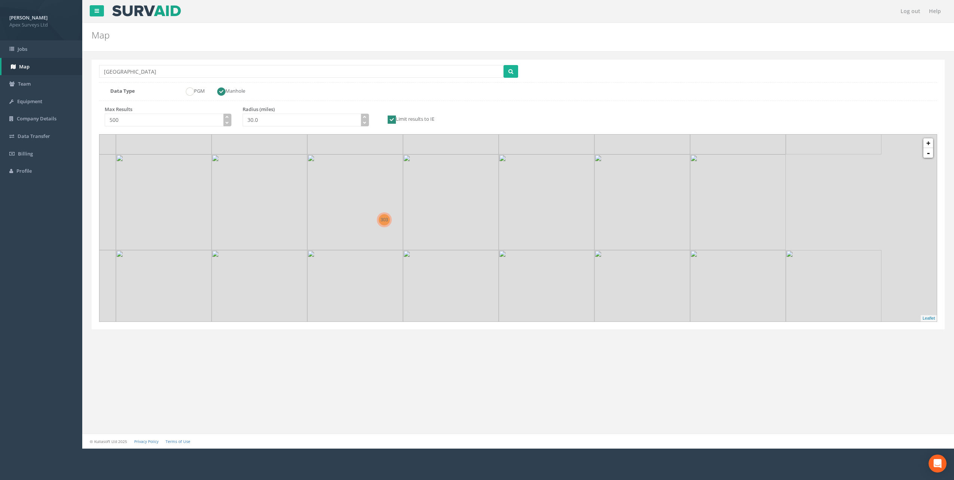
click at [278, 174] on img at bounding box center [259, 202] width 96 height 96
drag, startPoint x: 378, startPoint y: 223, endPoint x: 268, endPoint y: 326, distance: 151.5
click at [268, 326] on div "Location Search Box Cork Multiple Locations Found Data Type PGM Manhole Max Res…" at bounding box center [518, 194] width 853 height 270
drag, startPoint x: 367, startPoint y: 251, endPoint x: 315, endPoint y: 169, distance: 97.0
click at [315, 169] on icon at bounding box center [465, 139] width 837 height 187
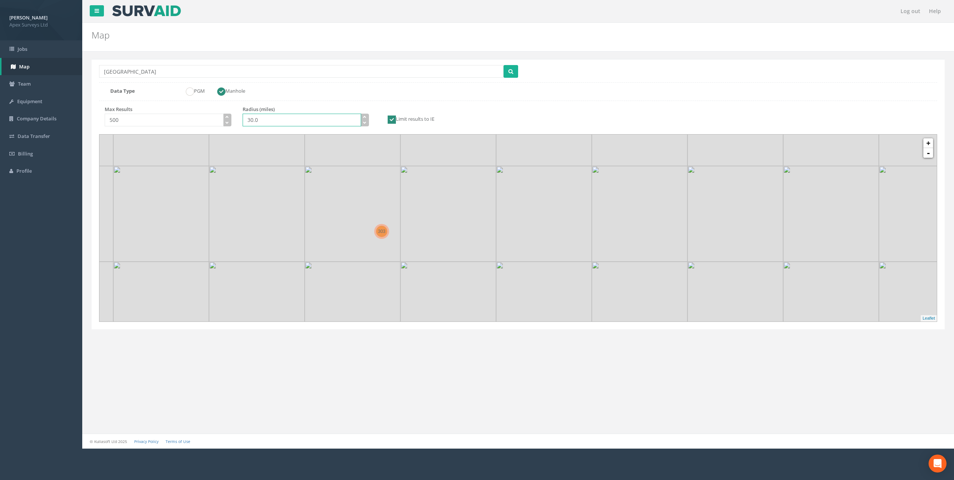
drag, startPoint x: 266, startPoint y: 119, endPoint x: 202, endPoint y: 119, distance: 63.9
click at [202, 119] on div "Max Results 500 Radius (miles) 30.0 Limit results to IE" at bounding box center [305, 118] width 424 height 24
type input "15.0"
click at [509, 68] on span "submit" at bounding box center [510, 71] width 5 height 7
drag, startPoint x: 478, startPoint y: 279, endPoint x: 359, endPoint y: 281, distance: 119.2
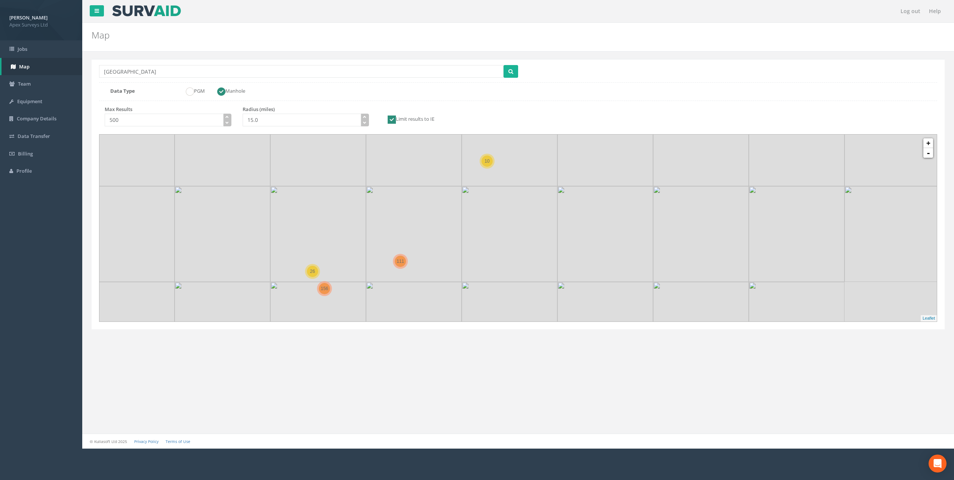
click at [359, 281] on icon at bounding box center [399, 230] width 837 height 187
click at [322, 291] on div "156" at bounding box center [324, 288] width 11 height 11
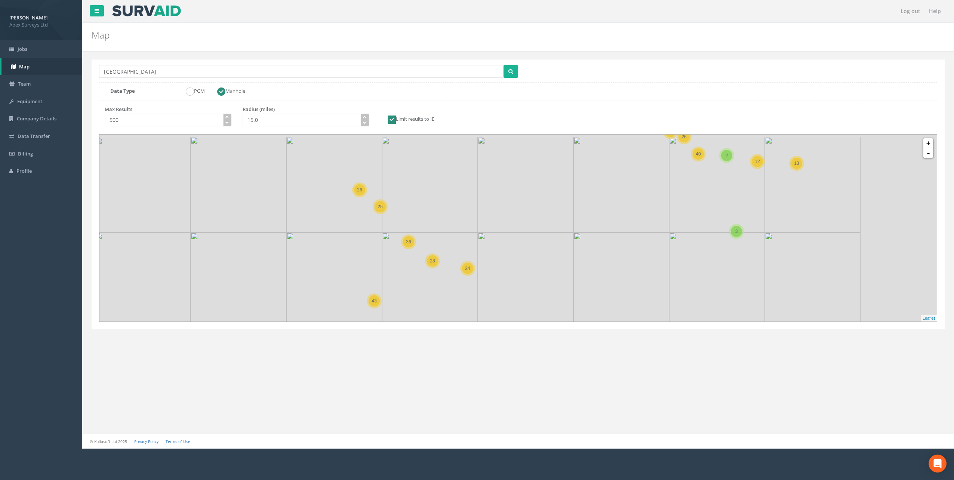
drag, startPoint x: 349, startPoint y: 238, endPoint x: 338, endPoint y: 242, distance: 12.1
click at [338, 242] on icon at bounding box center [419, 250] width 837 height 187
click at [932, 155] on link "-" at bounding box center [928, 153] width 10 height 10
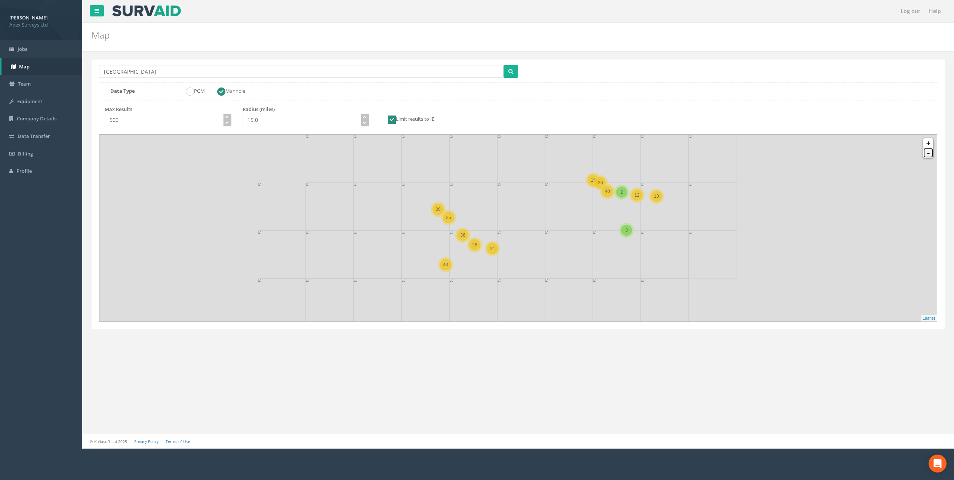
click at [932, 155] on link "-" at bounding box center [928, 153] width 10 height 10
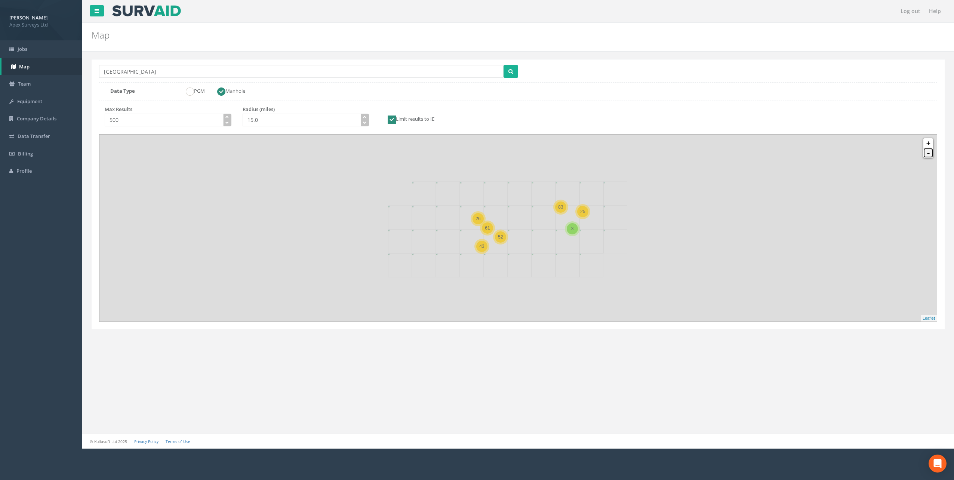
click at [932, 155] on link "-" at bounding box center [928, 153] width 10 height 10
drag, startPoint x: 621, startPoint y: 239, endPoint x: 536, endPoint y: 298, distance: 103.1
click at [536, 298] on icon at bounding box center [435, 285] width 837 height 187
click at [503, 226] on span "10" at bounding box center [500, 226] width 5 height 5
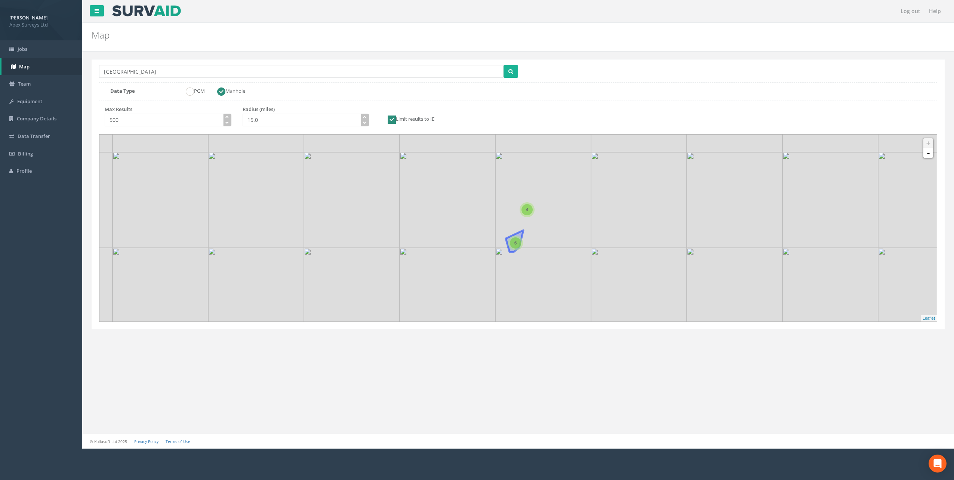
click at [516, 244] on span "6" at bounding box center [515, 242] width 3 height 5
click at [555, 261] on icon at bounding box center [517, 228] width 837 height 187
click at [541, 254] on icon at bounding box center [517, 228] width 837 height 187
click at [513, 211] on icon at bounding box center [517, 228] width 837 height 187
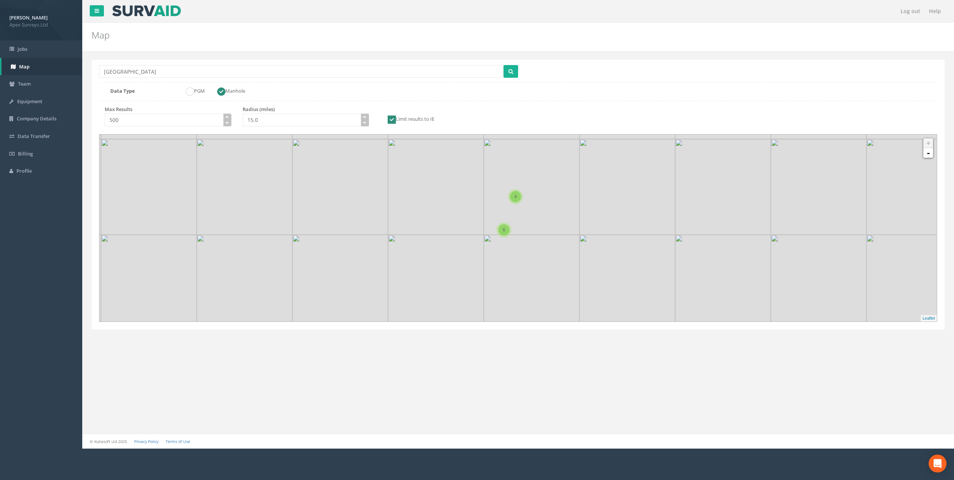
click at [513, 211] on icon at bounding box center [517, 228] width 837 height 187
click at [516, 206] on div "4" at bounding box center [517, 204] width 11 height 11
click at [506, 242] on div "6" at bounding box center [505, 237] width 11 height 11
click at [506, 242] on img at bounding box center [505, 245] width 9 height 15
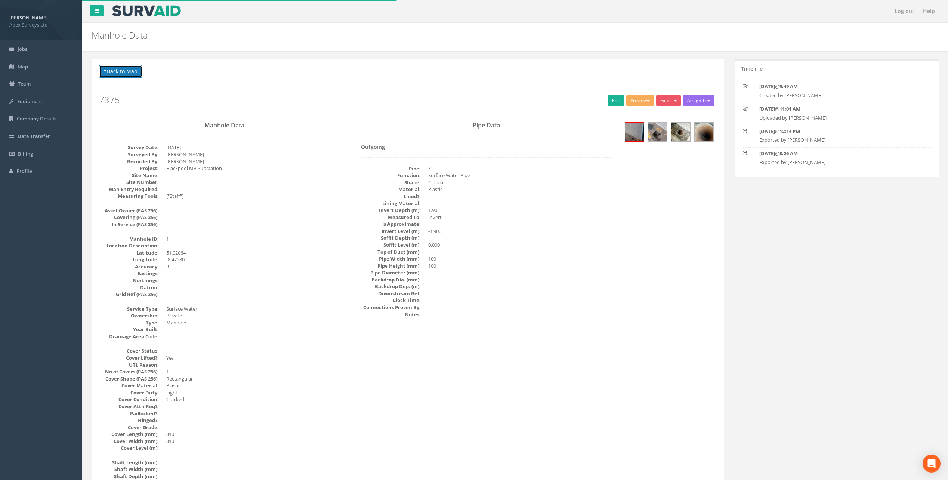
click at [126, 69] on button "Back to Map" at bounding box center [120, 71] width 43 height 13
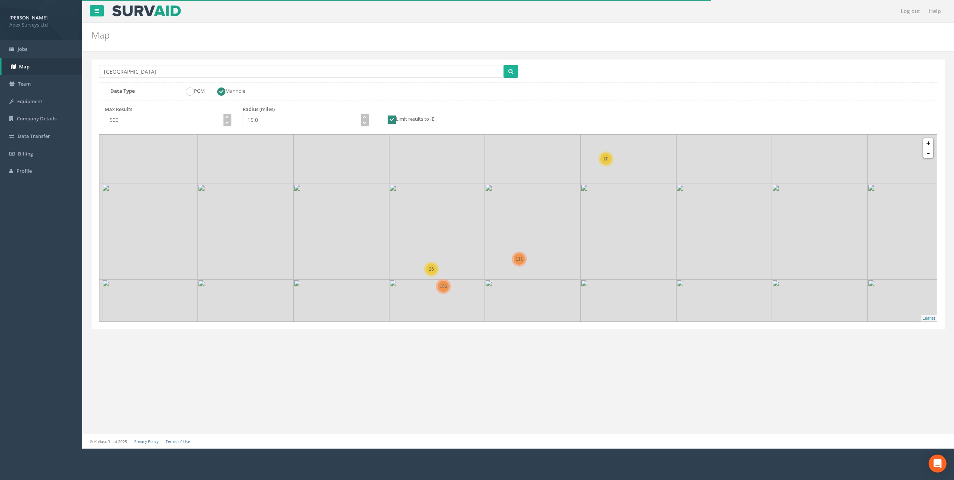
click at [607, 161] on span "10" at bounding box center [605, 158] width 5 height 5
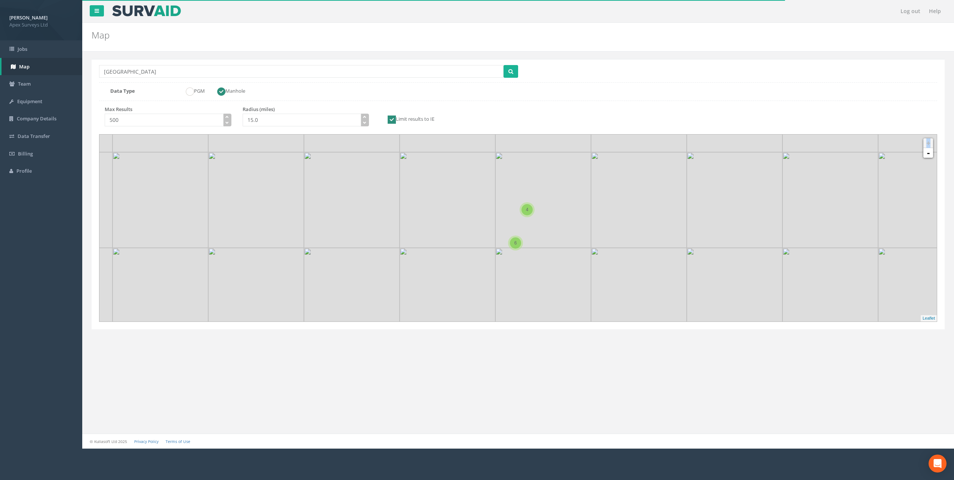
click at [523, 236] on icon at bounding box center [517, 228] width 837 height 187
click at [532, 228] on icon at bounding box center [517, 228] width 837 height 187
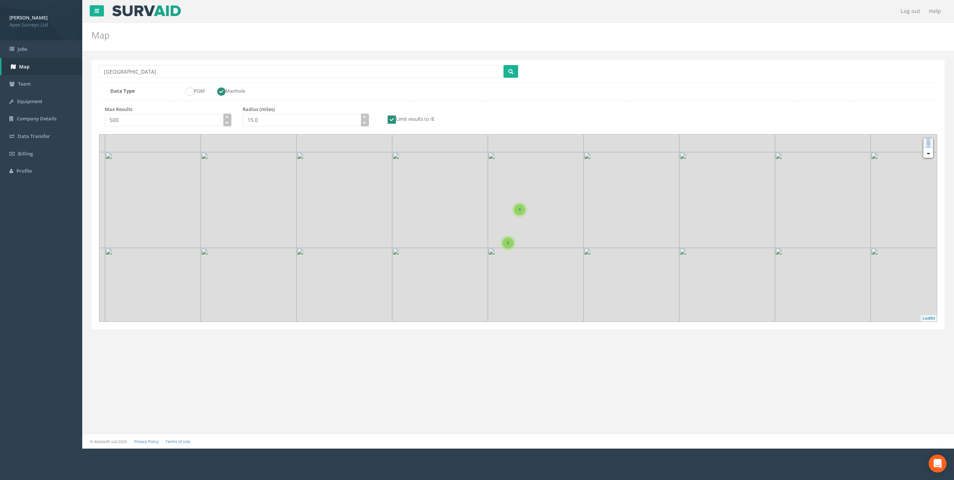
click at [535, 238] on icon at bounding box center [517, 228] width 837 height 187
click at [651, 243] on icon at bounding box center [517, 228] width 837 height 187
click at [930, 143] on link "+" at bounding box center [928, 143] width 10 height 10
click at [928, 143] on link "+" at bounding box center [928, 143] width 10 height 10
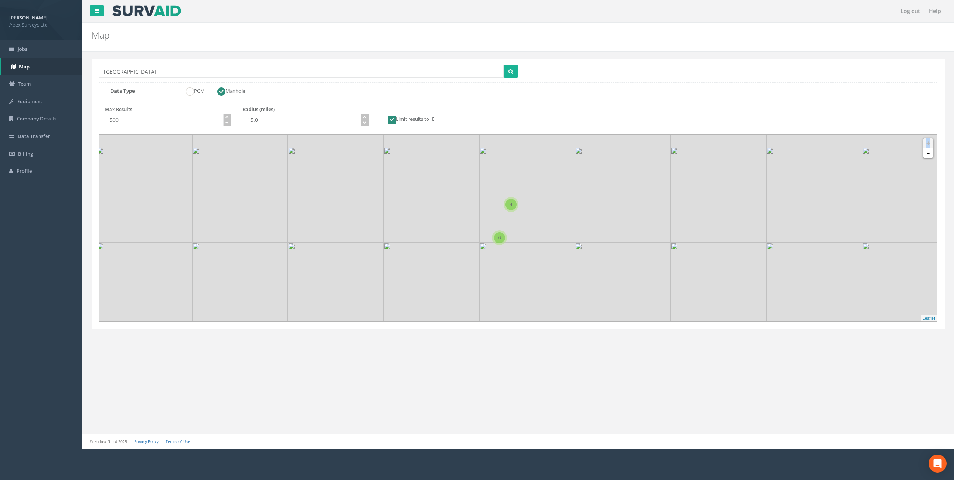
click at [855, 171] on icon at bounding box center [517, 228] width 837 height 187
click at [918, 170] on icon at bounding box center [517, 228] width 837 height 187
click at [928, 154] on link "-" at bounding box center [928, 153] width 10 height 10
click at [929, 143] on link "+" at bounding box center [928, 143] width 10 height 10
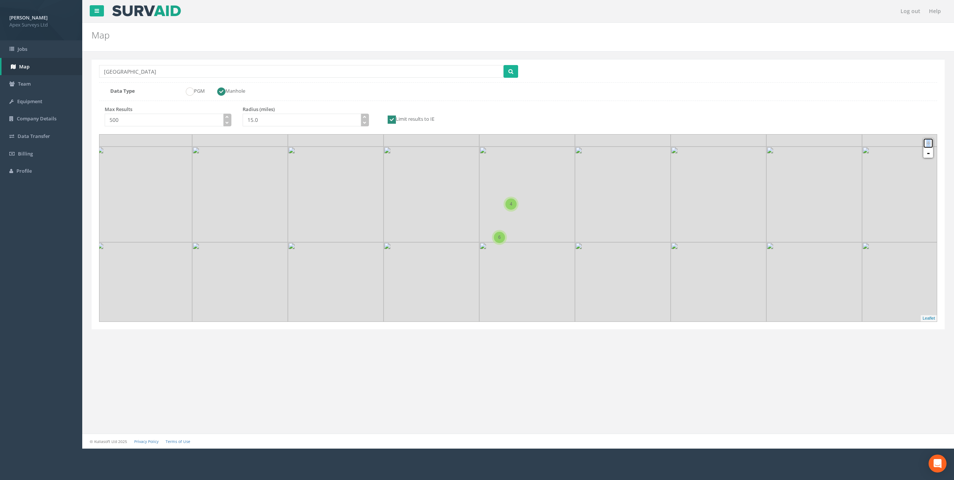
click at [929, 143] on link "+" at bounding box center [928, 143] width 10 height 10
drag, startPoint x: 542, startPoint y: 247, endPoint x: 389, endPoint y: 254, distance: 152.6
click at [389, 254] on icon at bounding box center [381, 226] width 837 height 187
click at [343, 244] on div "6" at bounding box center [339, 243] width 11 height 11
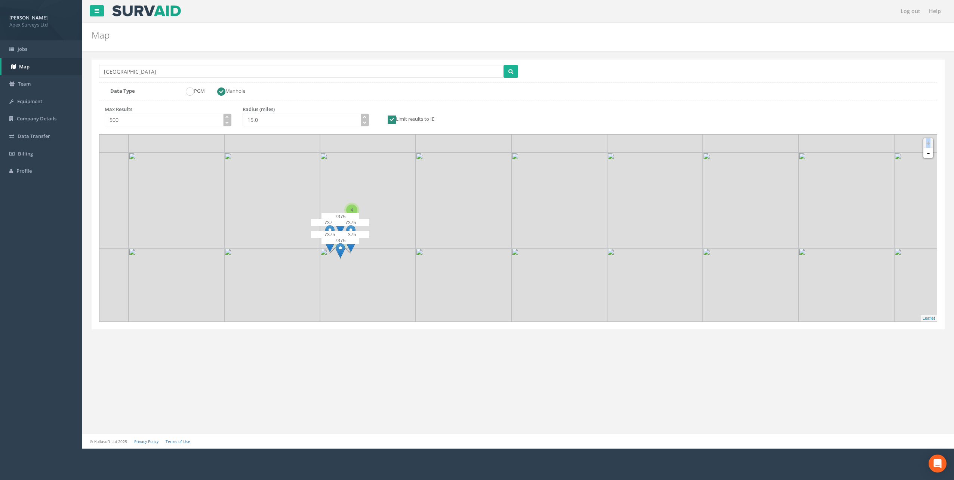
click at [341, 224] on p "7375" at bounding box center [350, 222] width 37 height 7
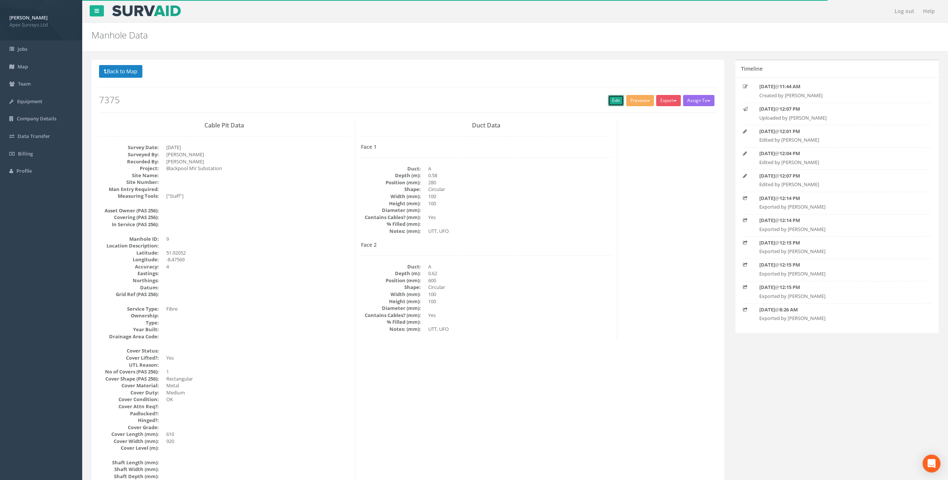
click at [614, 102] on link "Edit" at bounding box center [616, 100] width 16 height 11
click at [116, 71] on button "Back to Map" at bounding box center [120, 71] width 43 height 13
